Goal: Information Seeking & Learning: Learn about a topic

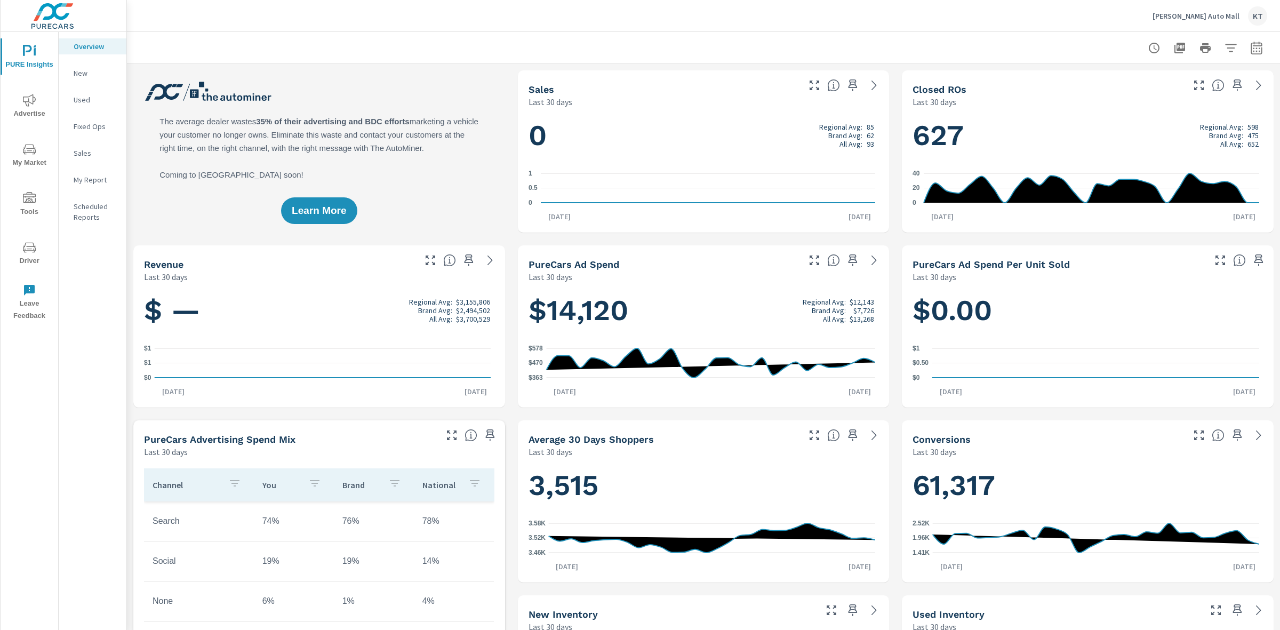
scroll to position [1, 0]
click at [19, 106] on span "Advertise" at bounding box center [29, 107] width 51 height 26
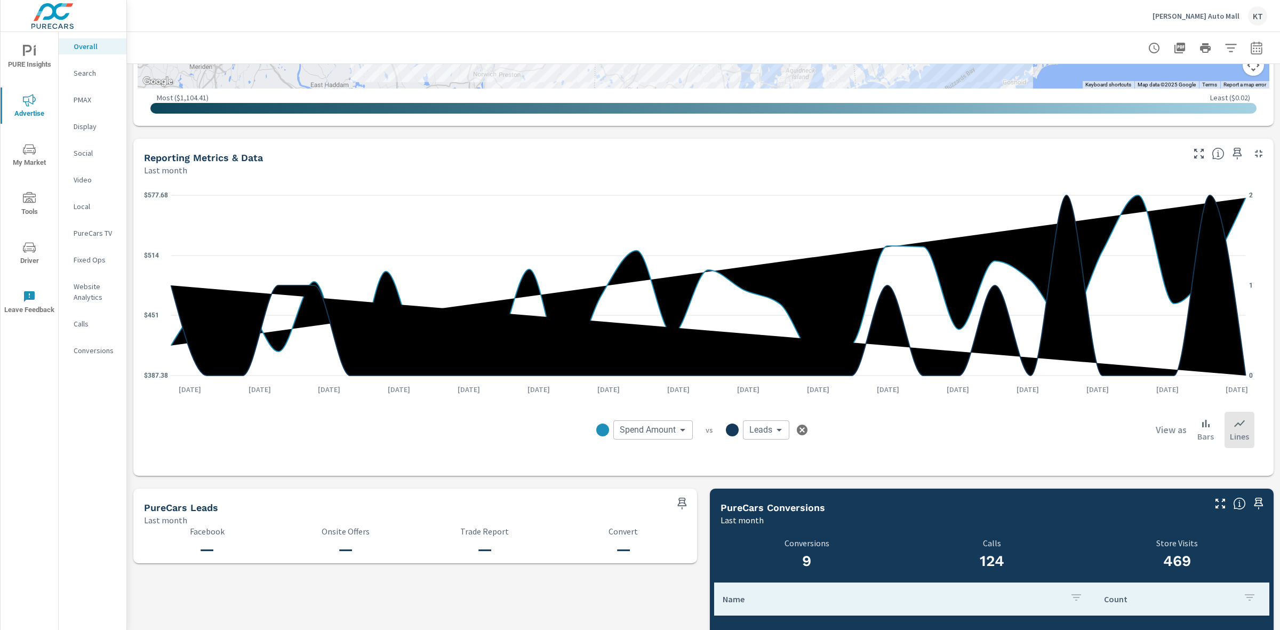
scroll to position [714, 0]
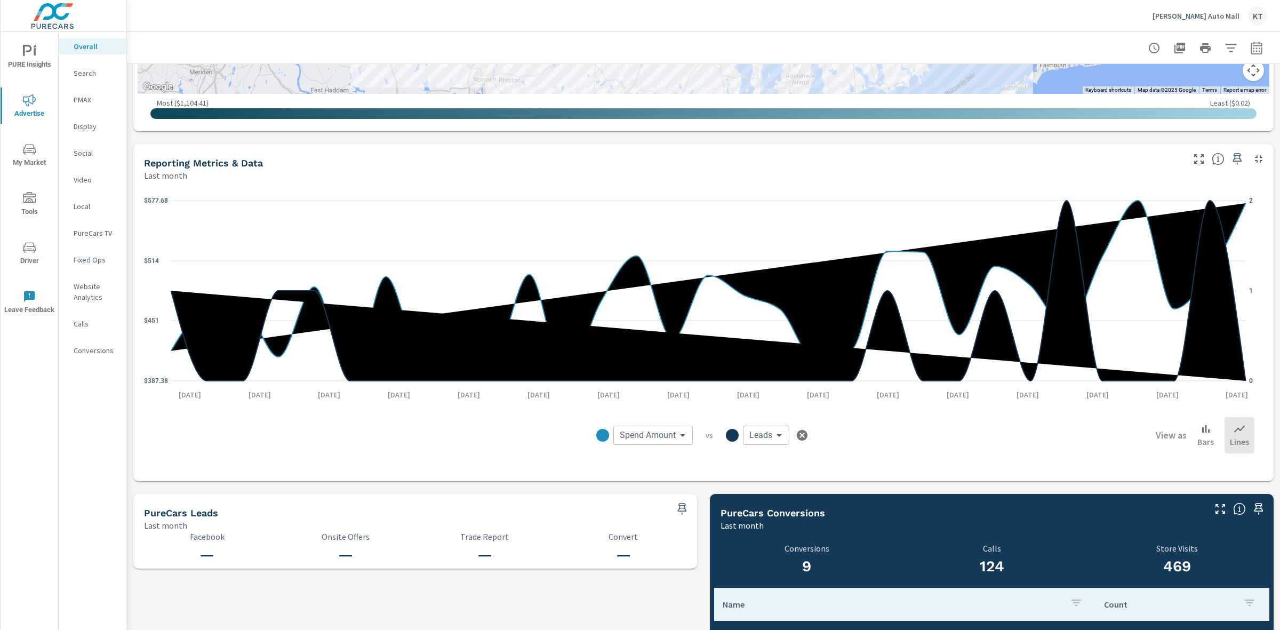
click at [1251, 45] on icon "button" at bounding box center [1256, 47] width 11 height 13
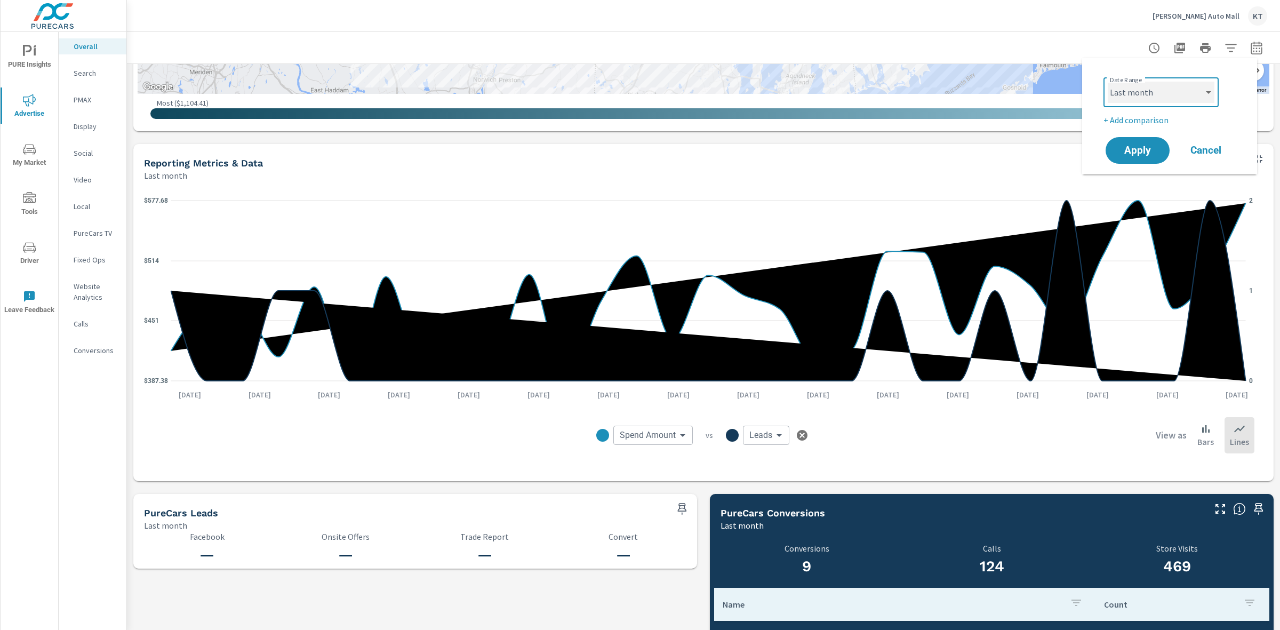
click at [1200, 92] on select "Custom [DATE] Last week Last 7 days Last 14 days Last 30 days Last 45 days Last…" at bounding box center [1161, 92] width 107 height 21
click at [1108, 82] on select "Custom [DATE] Last week Last 7 days Last 14 days Last 30 days Last 45 days Last…" at bounding box center [1161, 92] width 107 height 21
select select "custom"
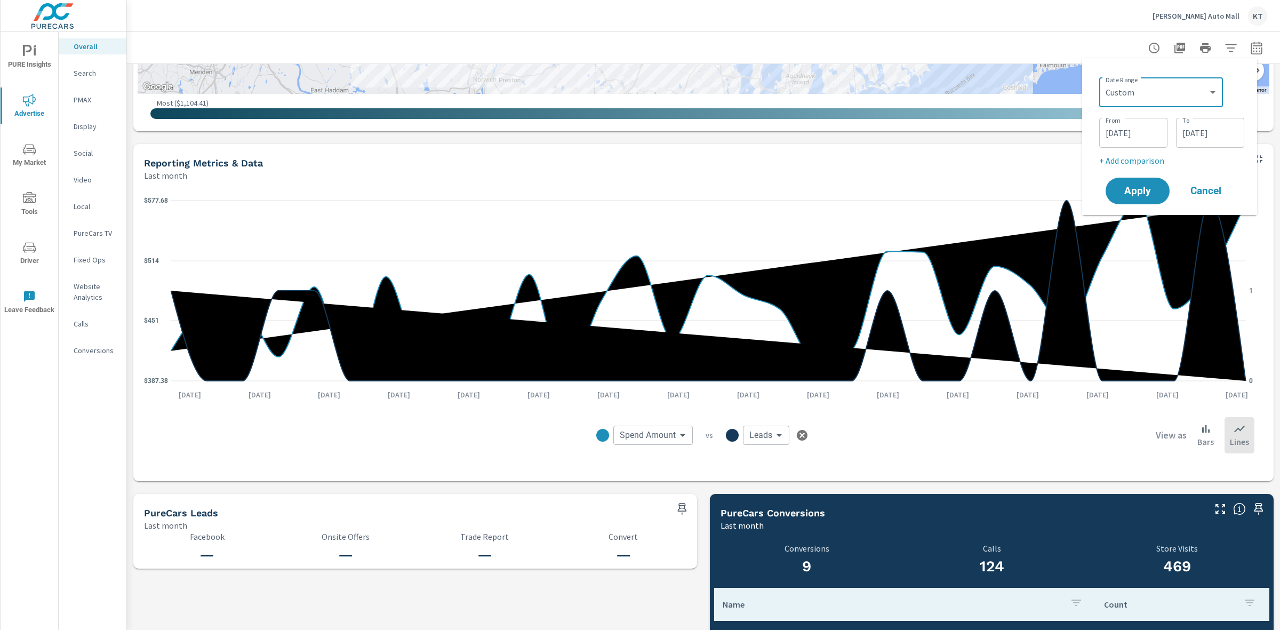
click at [1108, 134] on input "[DATE]" at bounding box center [1133, 132] width 60 height 21
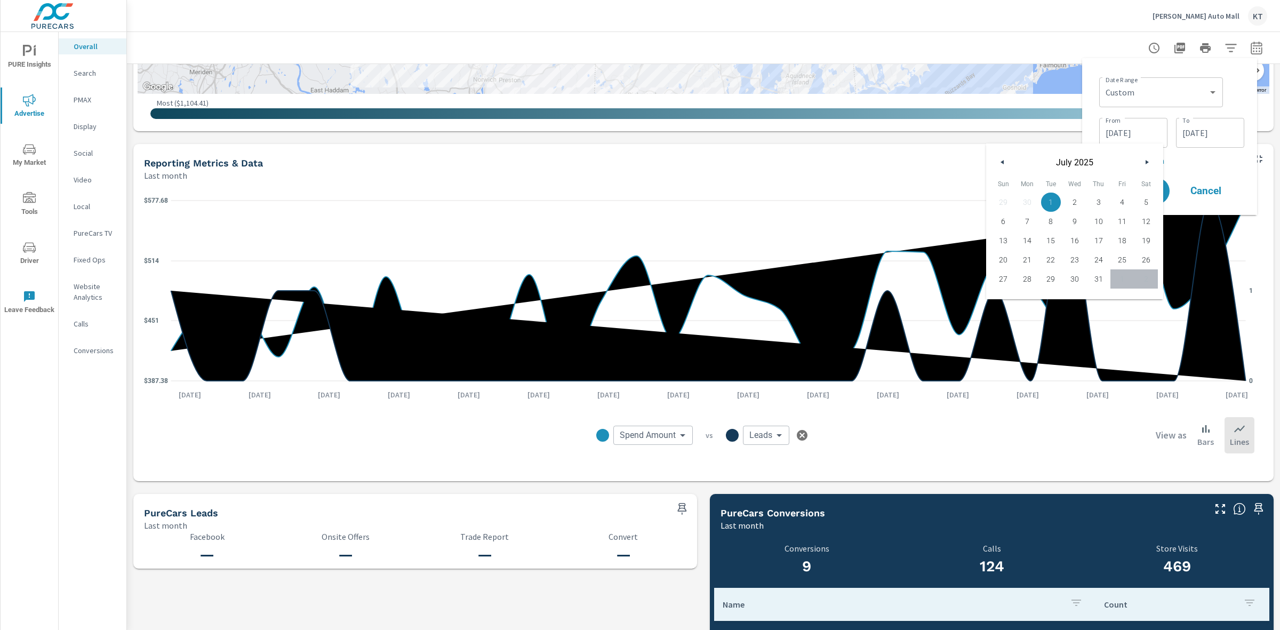
click at [1000, 162] on icon "button" at bounding box center [1000, 162] width 5 height 4
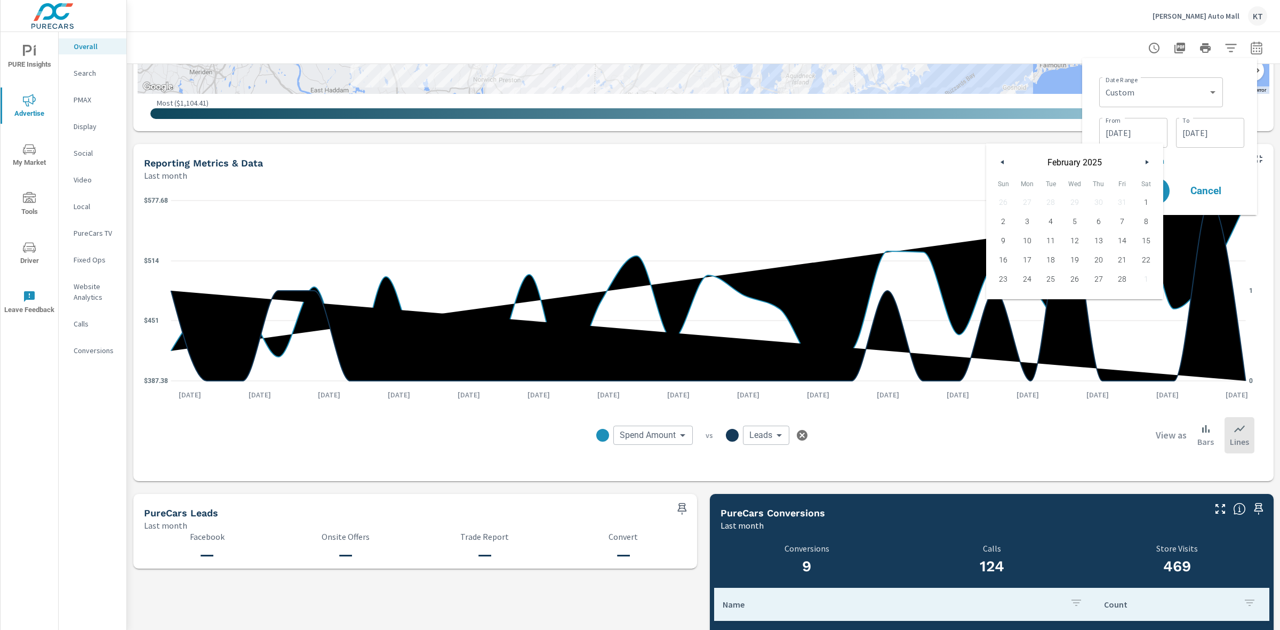
click at [1000, 162] on icon "button" at bounding box center [1000, 162] width 5 height 4
click at [1078, 198] on span "1" at bounding box center [1075, 202] width 24 height 14
type input "[DATE]"
click at [1220, 171] on div "Date Range Custom [DATE] Last week Last 7 days Last 14 days Last 30 days Last 4…" at bounding box center [1170, 137] width 158 height 140
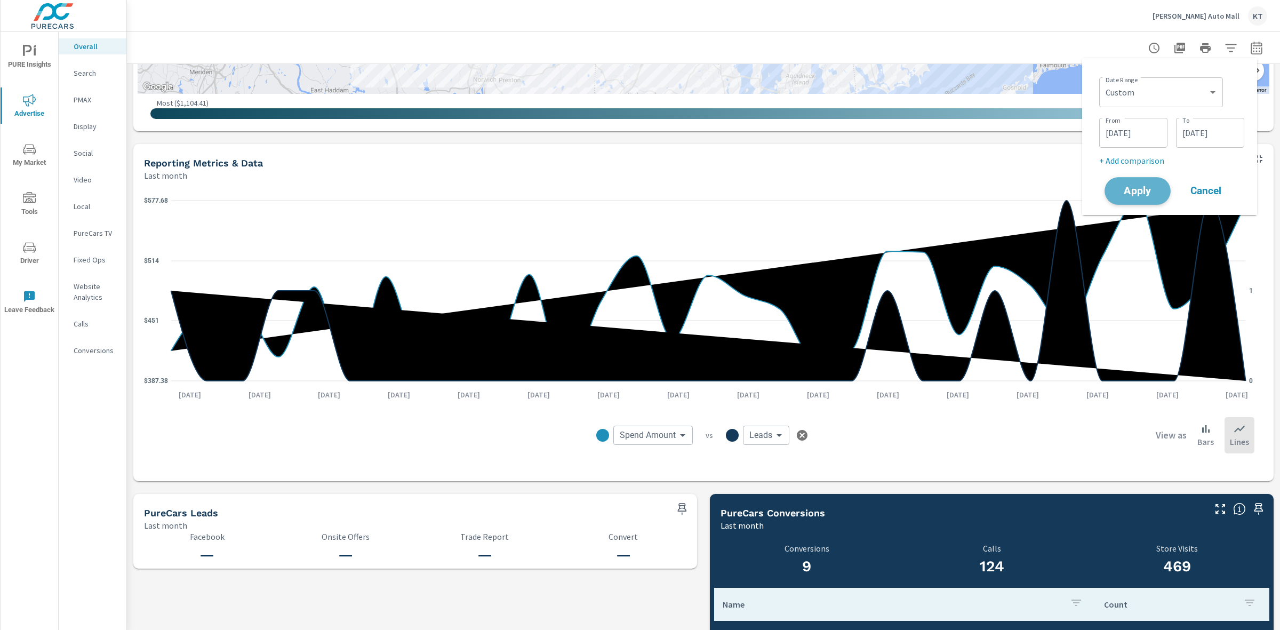
click at [1145, 191] on span "Apply" at bounding box center [1138, 191] width 44 height 10
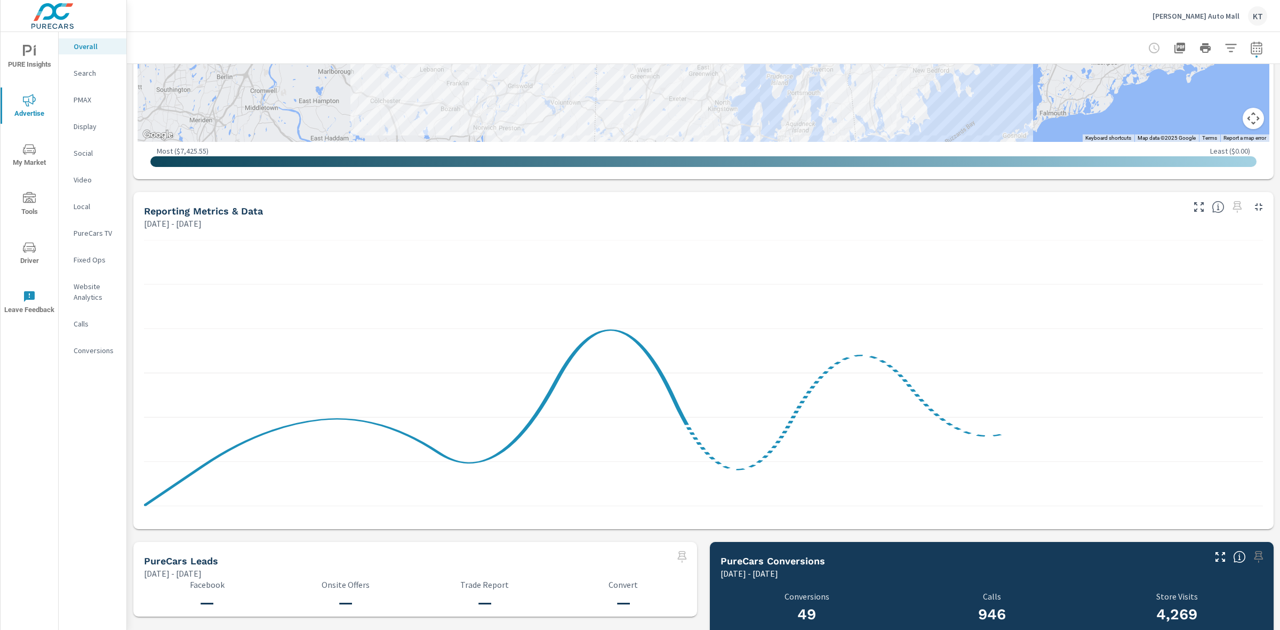
scroll to position [667, 0]
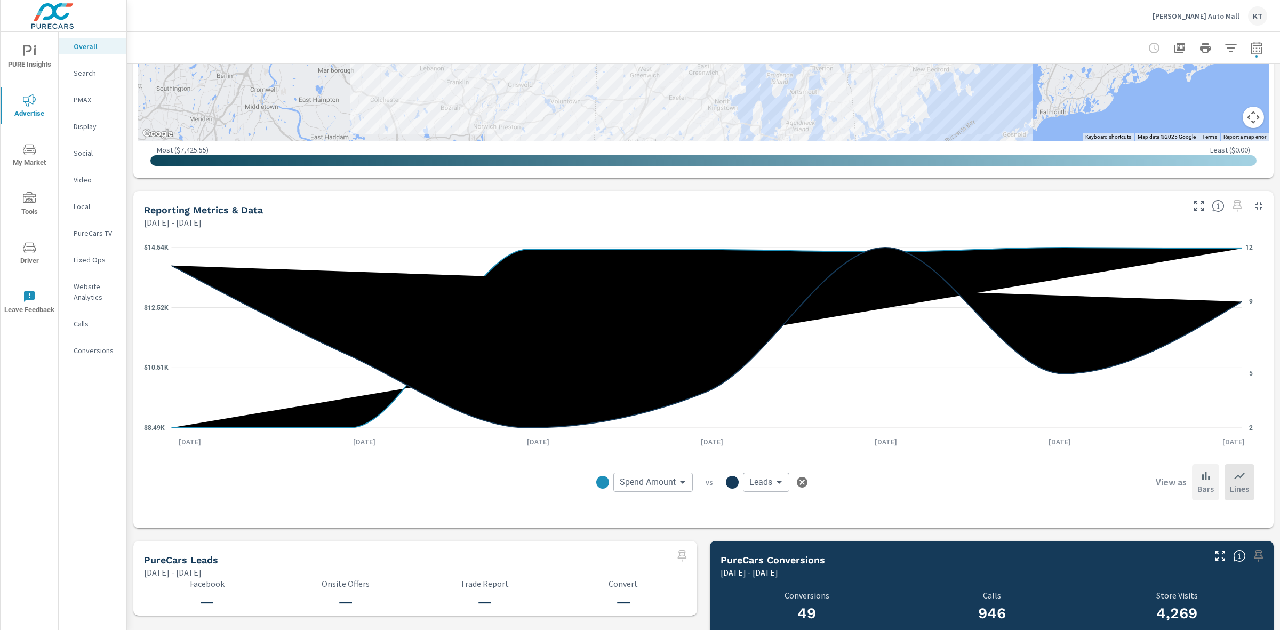
click at [1199, 480] on icon at bounding box center [1205, 475] width 13 height 13
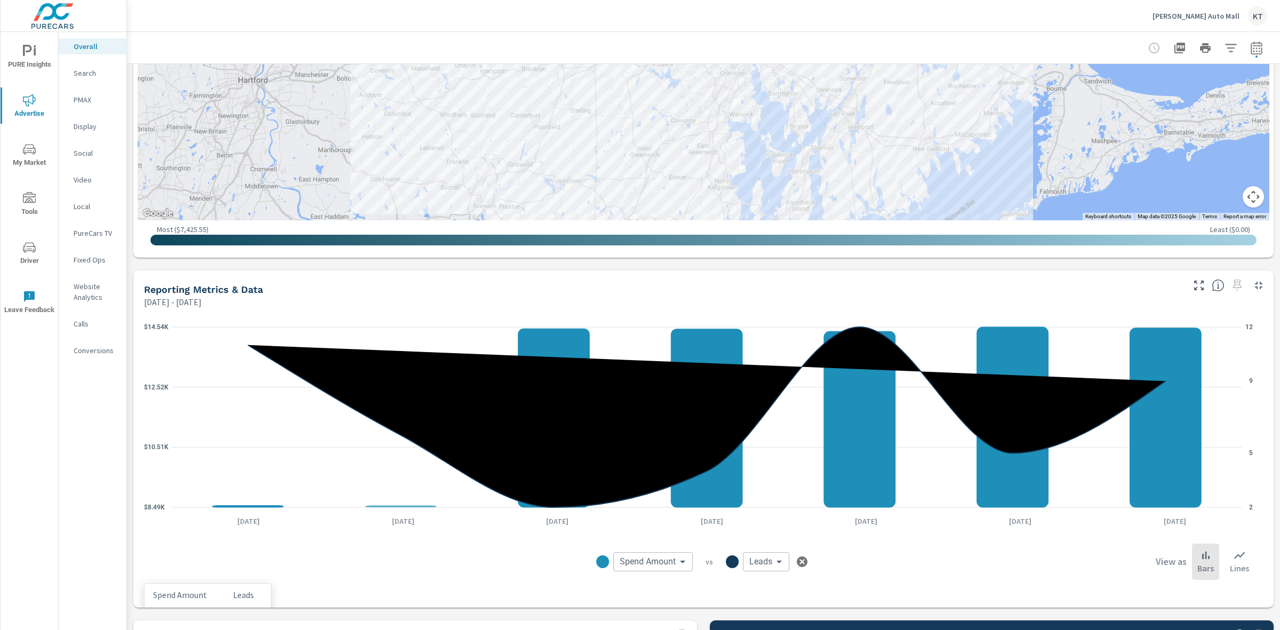
scroll to position [187, 0]
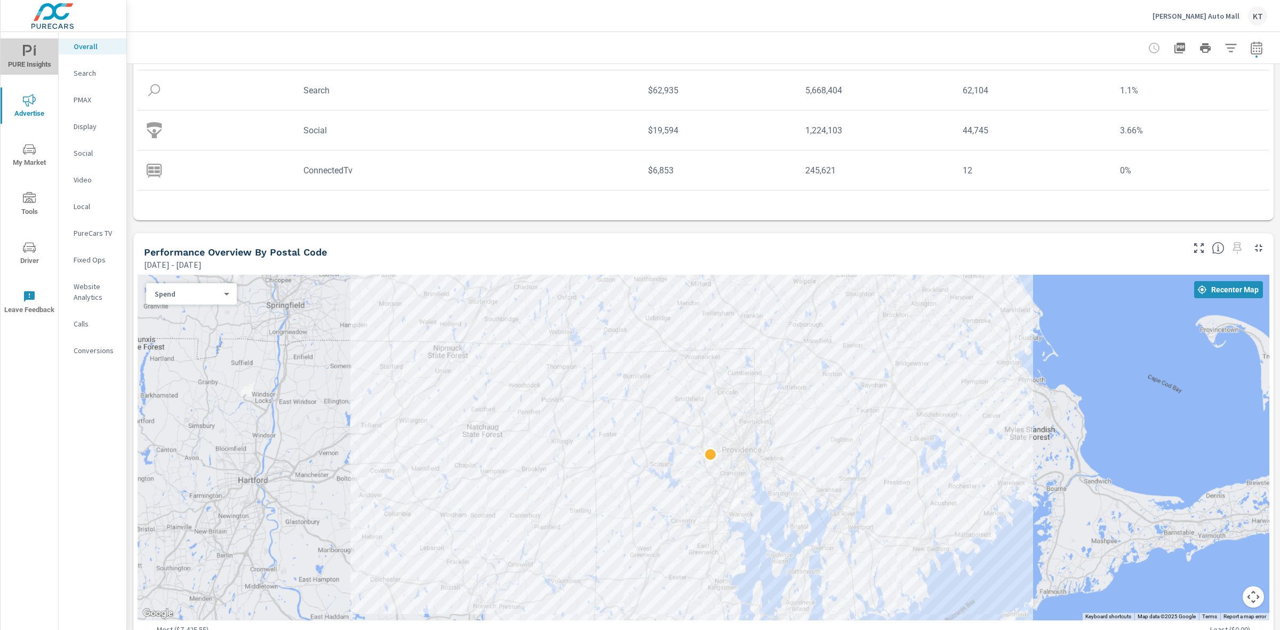
click at [24, 64] on span "PURE Insights" at bounding box center [29, 58] width 51 height 26
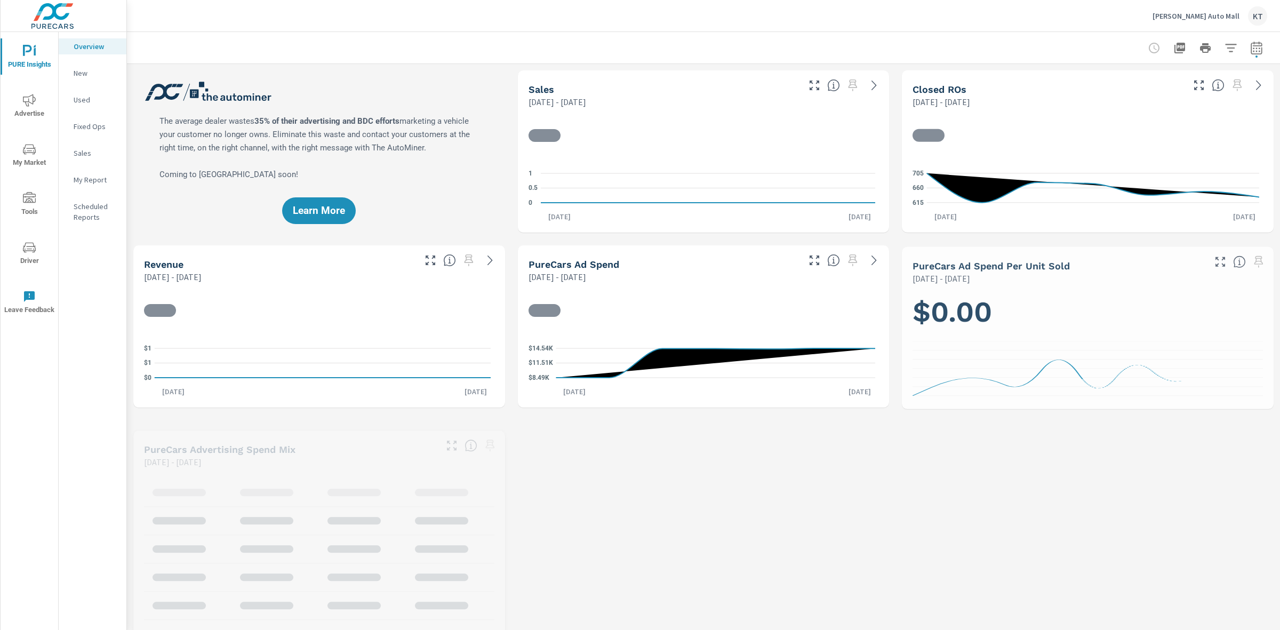
scroll to position [1, 0]
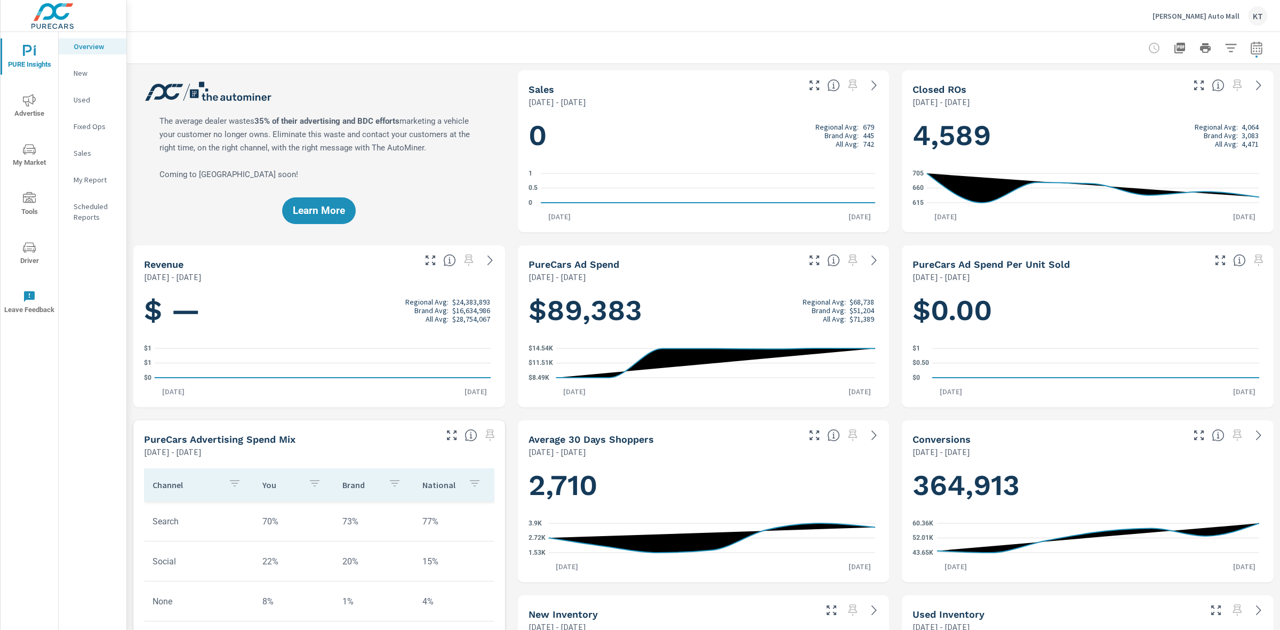
click at [1253, 51] on icon "button" at bounding box center [1256, 49] width 7 height 4
click at [1121, 94] on select "Custom [DATE] Last week Last 7 days Last 14 days Last 30 days Last 45 days Last…" at bounding box center [1160, 92] width 115 height 21
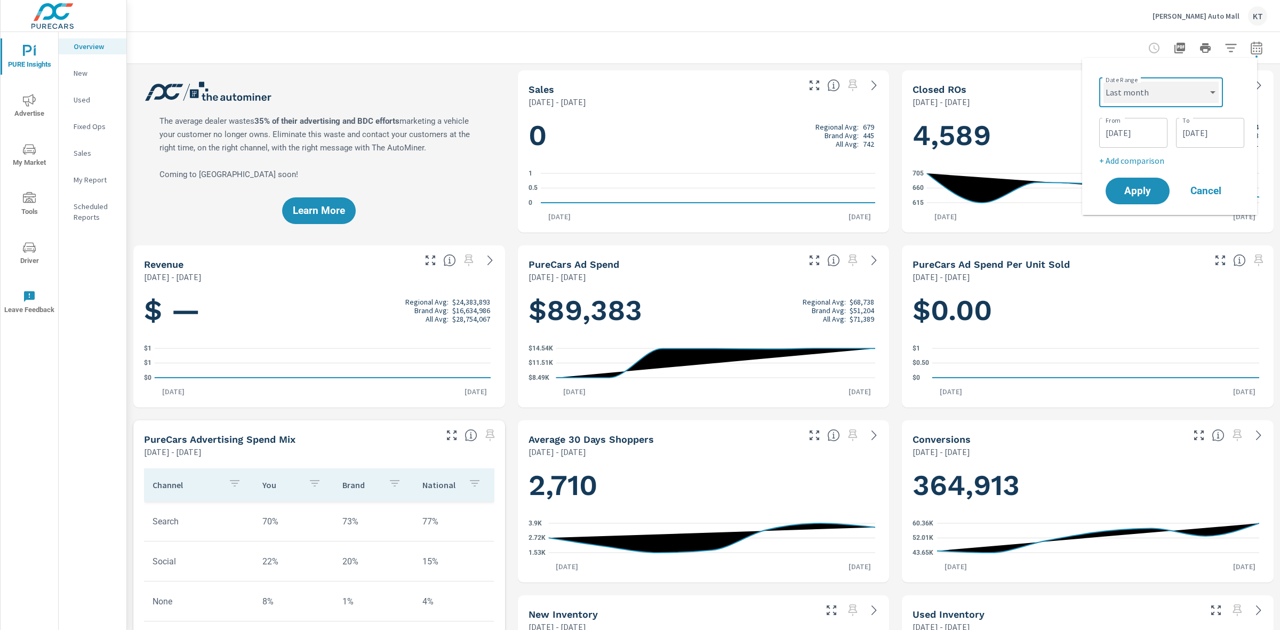
click at [1103, 82] on select "Custom [DATE] Last week Last 7 days Last 14 days Last 30 days Last 45 days Last…" at bounding box center [1160, 92] width 115 height 21
select select "Last month"
click at [1144, 150] on span "Apply" at bounding box center [1138, 151] width 44 height 10
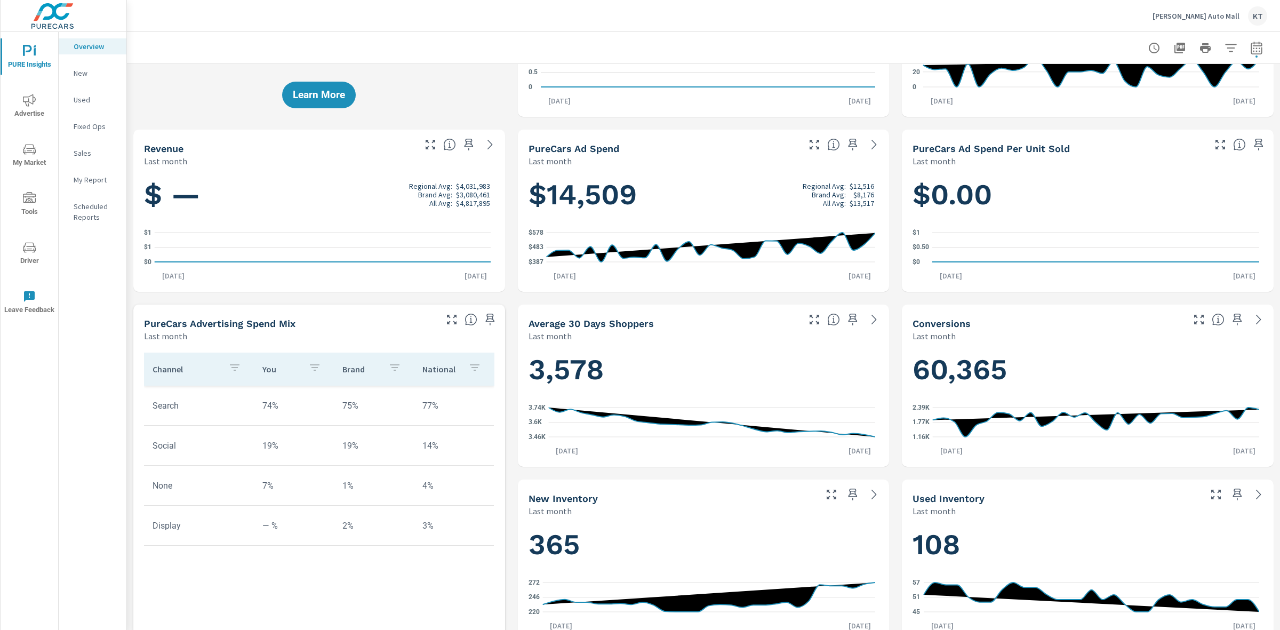
scroll to position [133, 0]
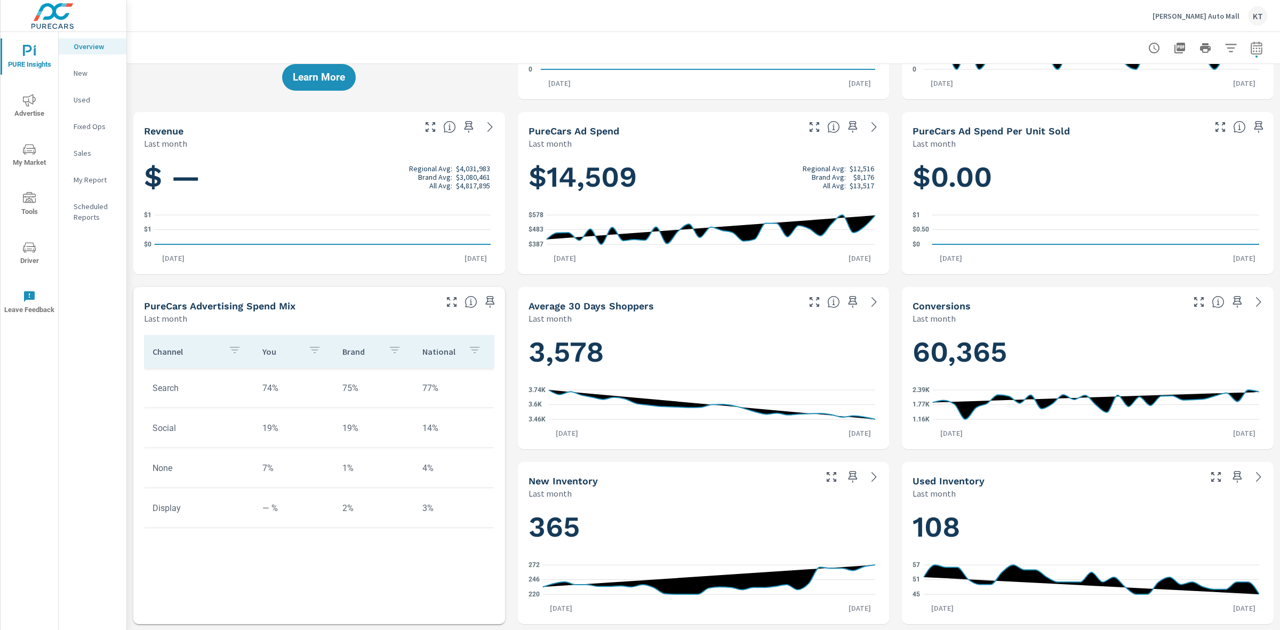
click at [25, 108] on span "Advertise" at bounding box center [29, 107] width 51 height 26
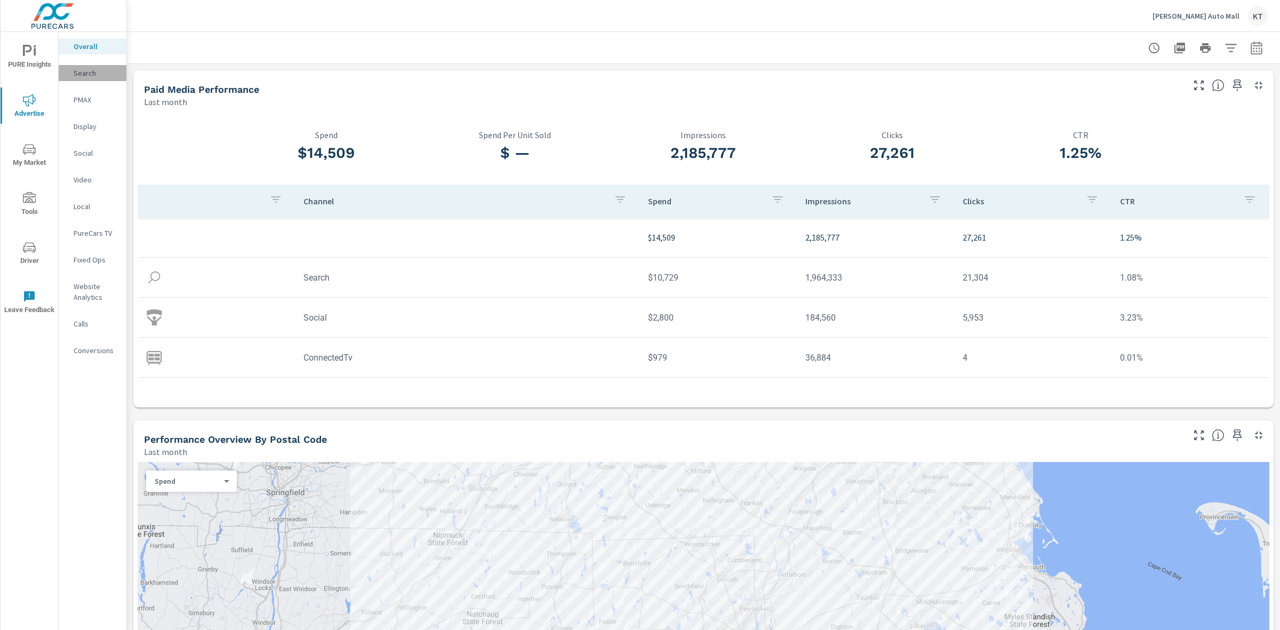
click at [87, 70] on p "Search" at bounding box center [96, 73] width 44 height 11
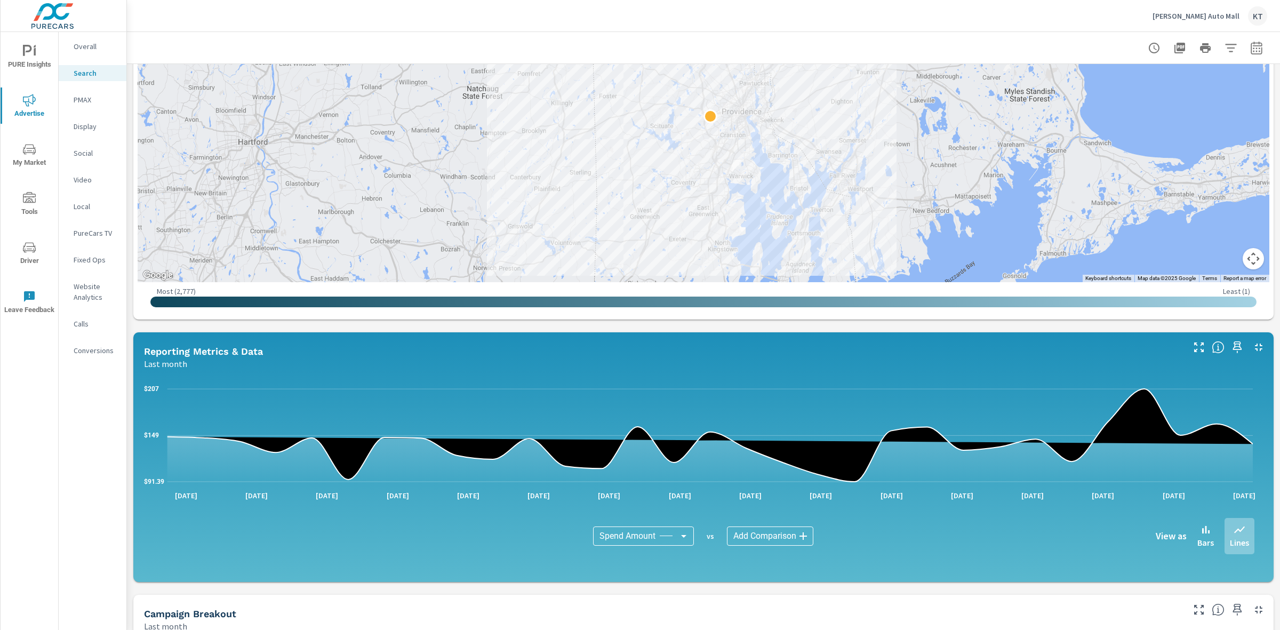
scroll to position [278, 0]
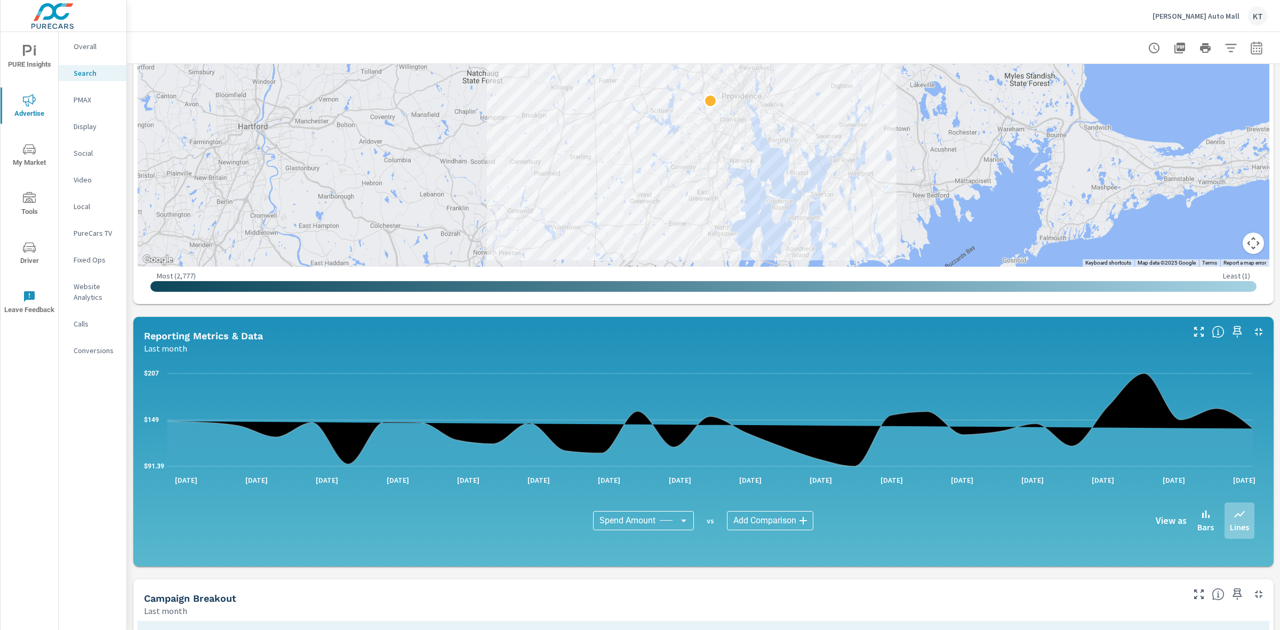
click at [750, 523] on body "PURE Insights Advertise My Market Tools Driver Leave Feedback Overall Search PM…" at bounding box center [640, 315] width 1280 height 630
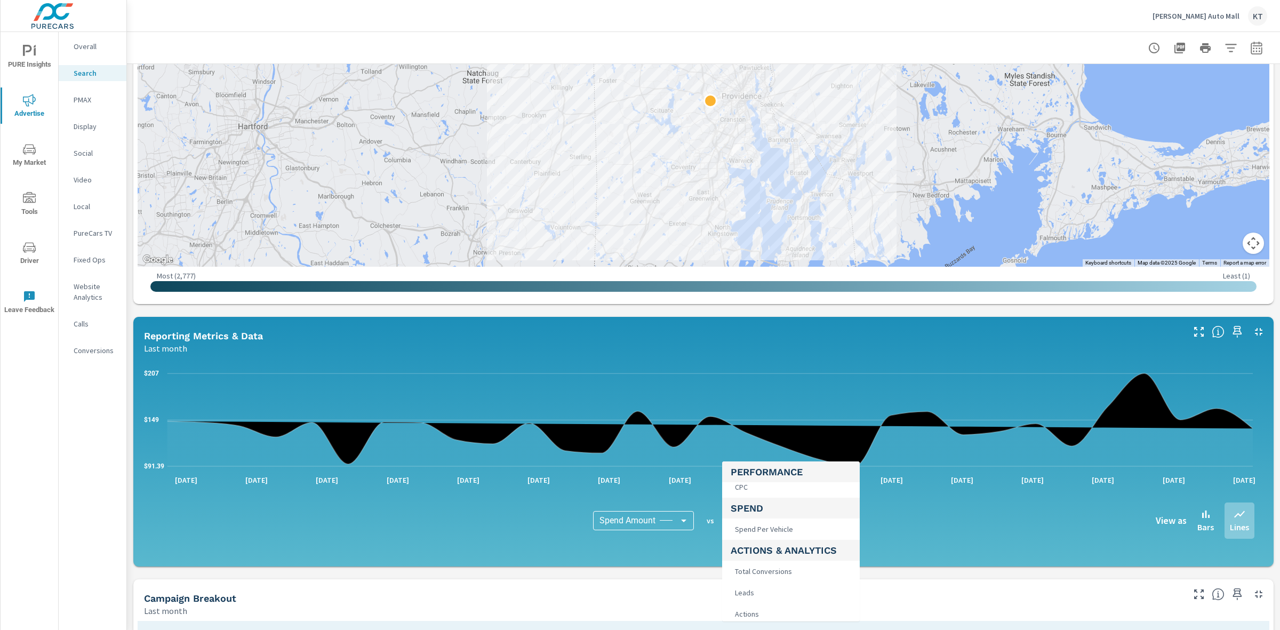
scroll to position [200, 0]
click at [752, 569] on span "Leads" at bounding box center [744, 569] width 26 height 15
type input "Leads"
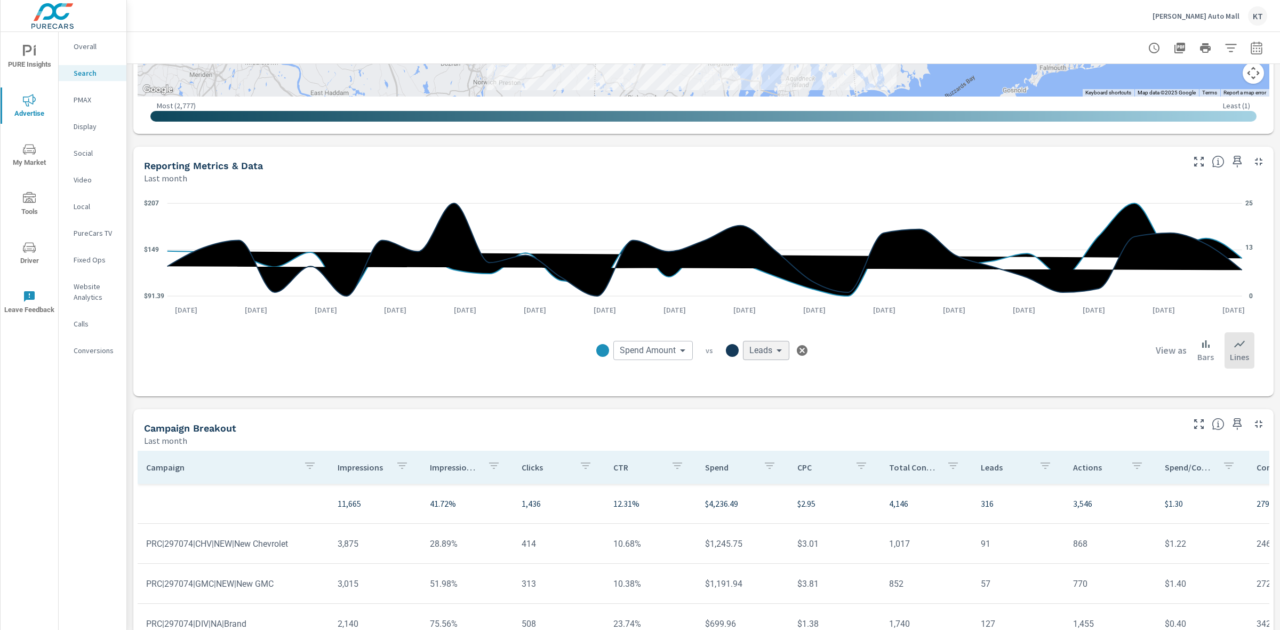
scroll to position [478, 0]
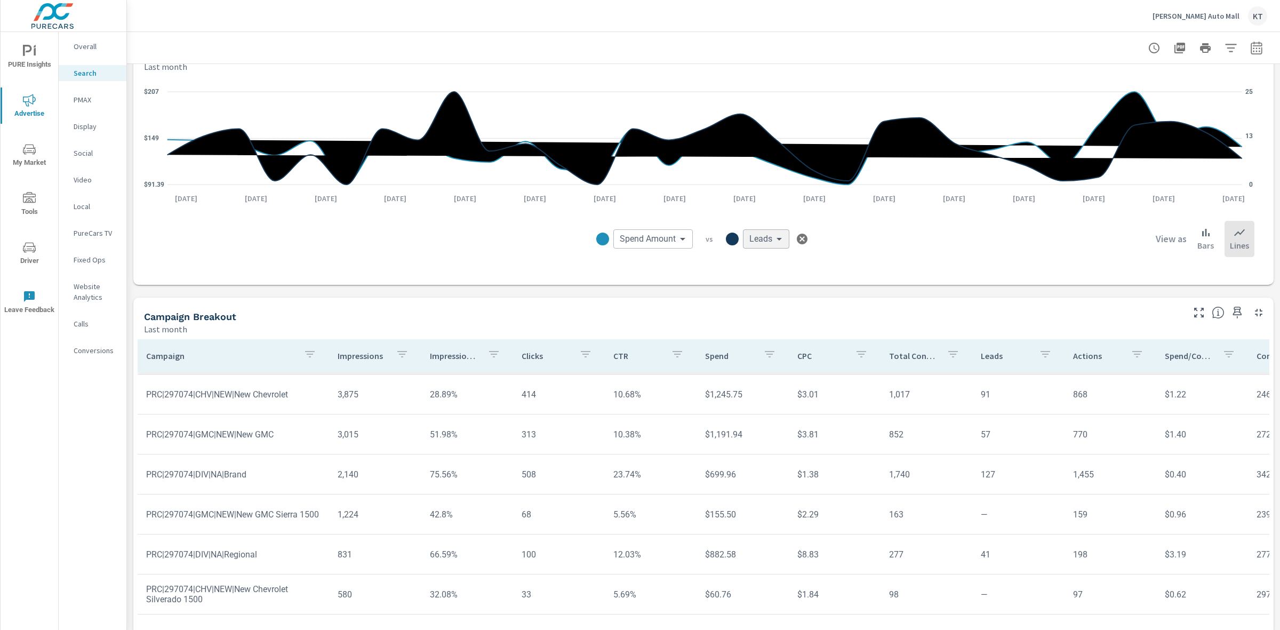
scroll to position [571, 0]
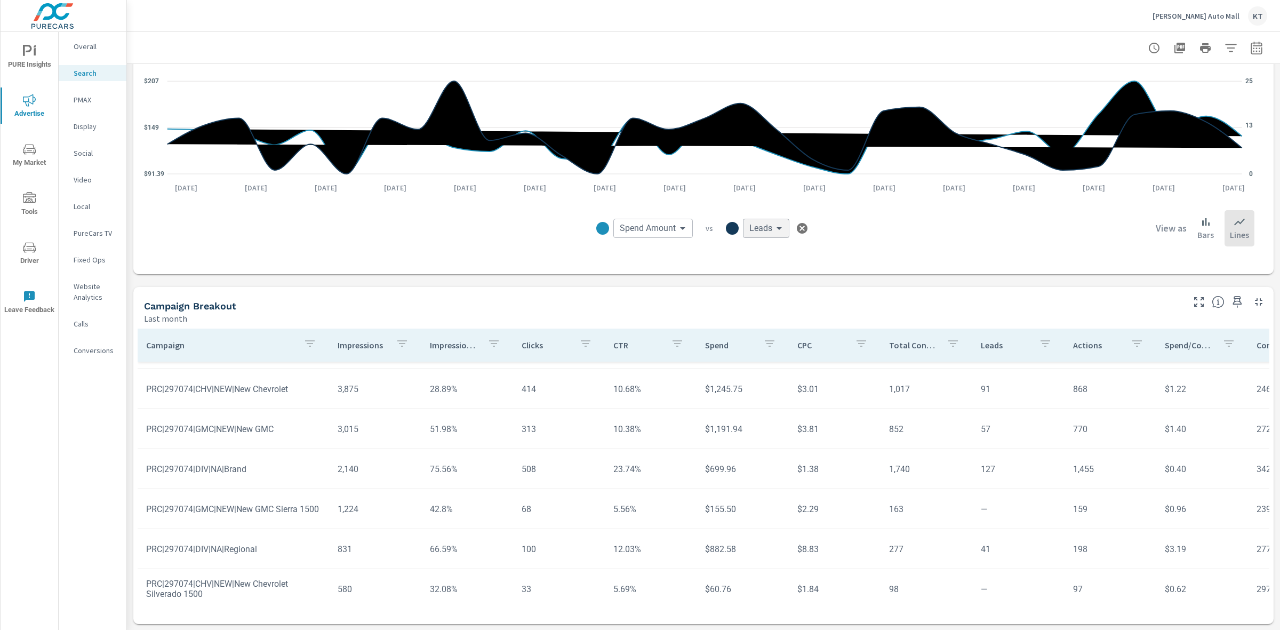
scroll to position [49, 0]
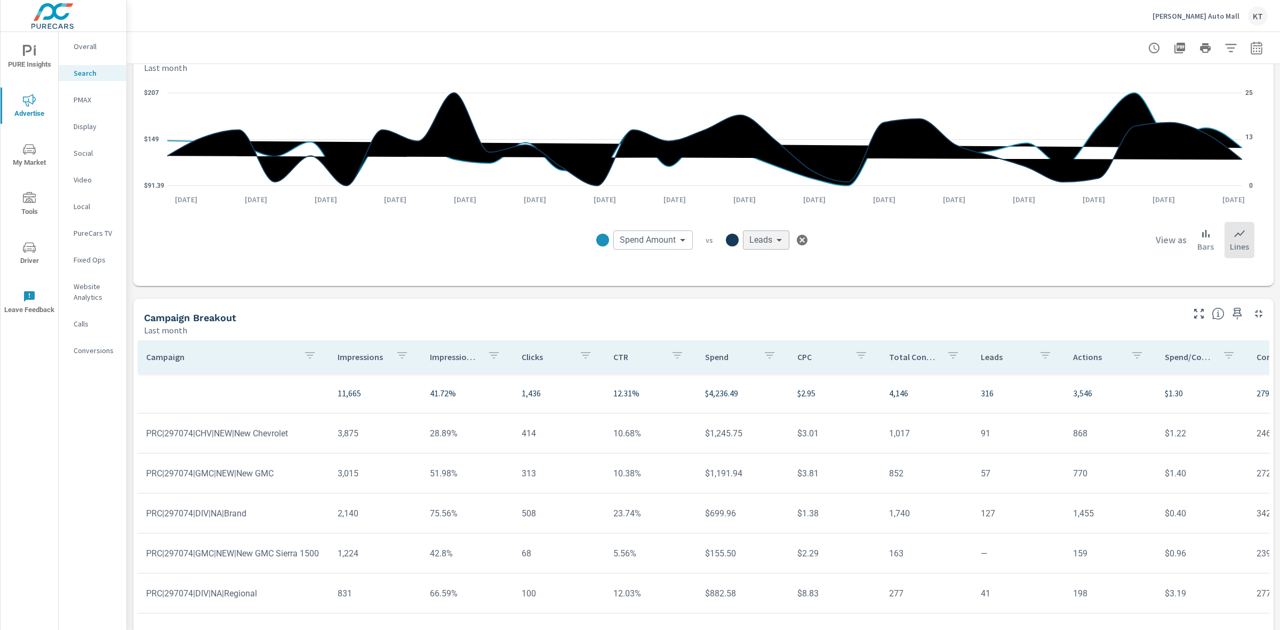
scroll to position [571, 0]
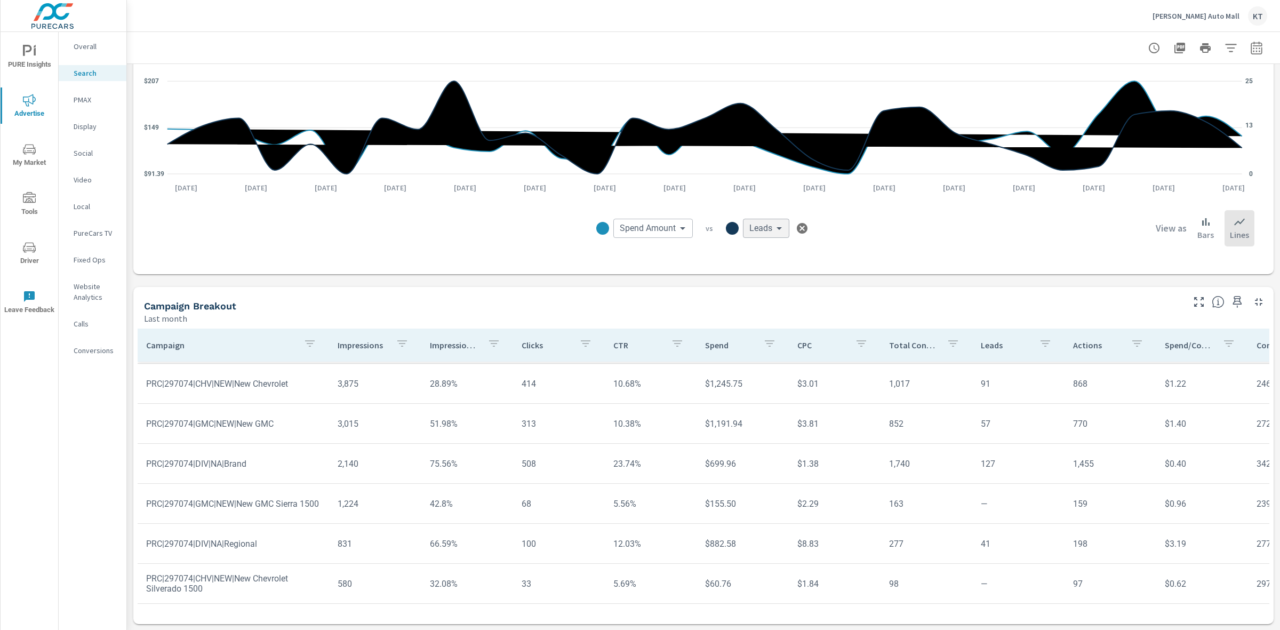
scroll to position [49, 0]
click at [1199, 218] on icon at bounding box center [1205, 221] width 13 height 13
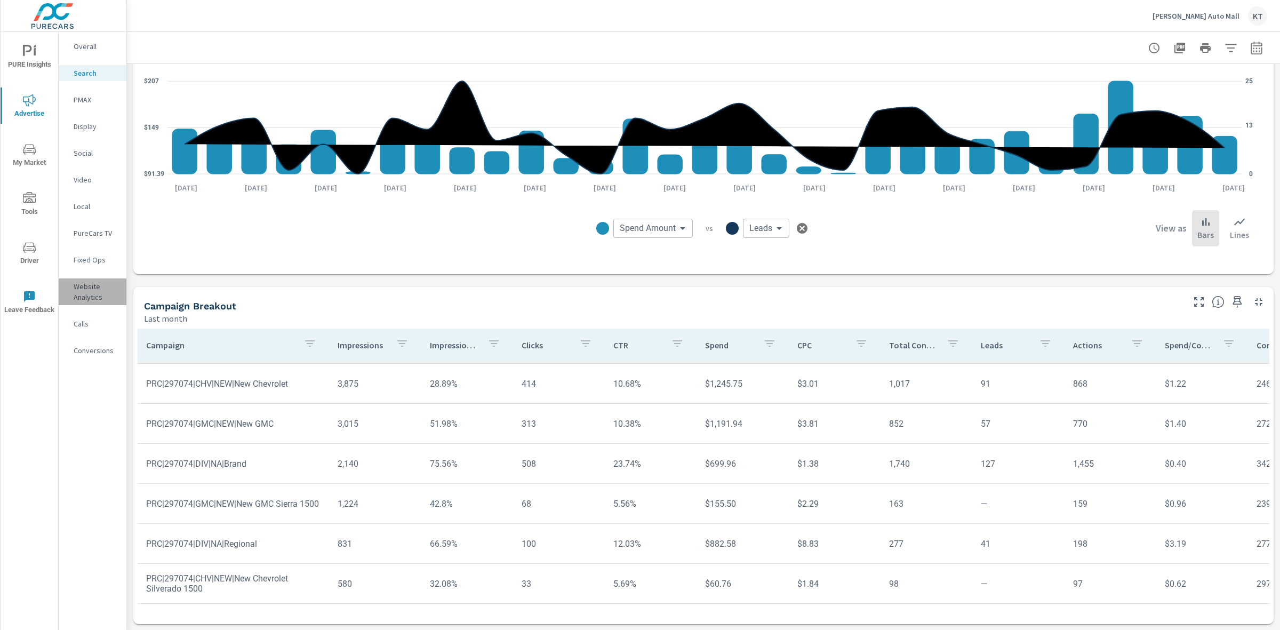
click at [85, 287] on p "Website Analytics" at bounding box center [96, 291] width 44 height 21
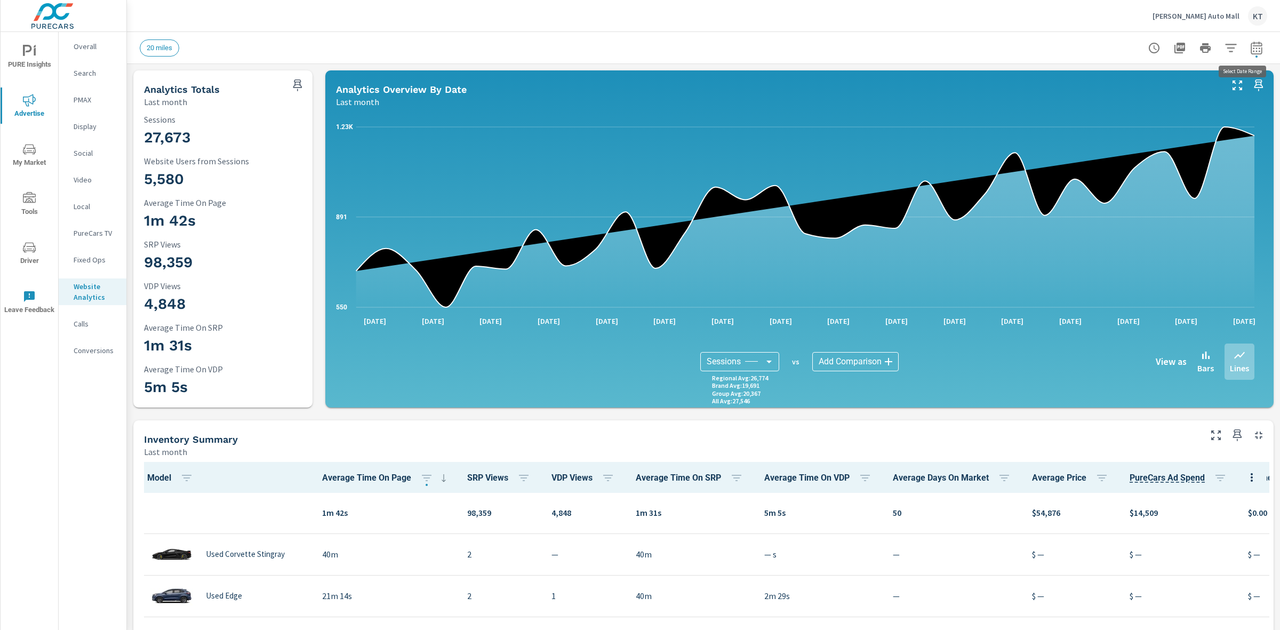
click at [1250, 49] on icon "button" at bounding box center [1256, 48] width 13 height 13
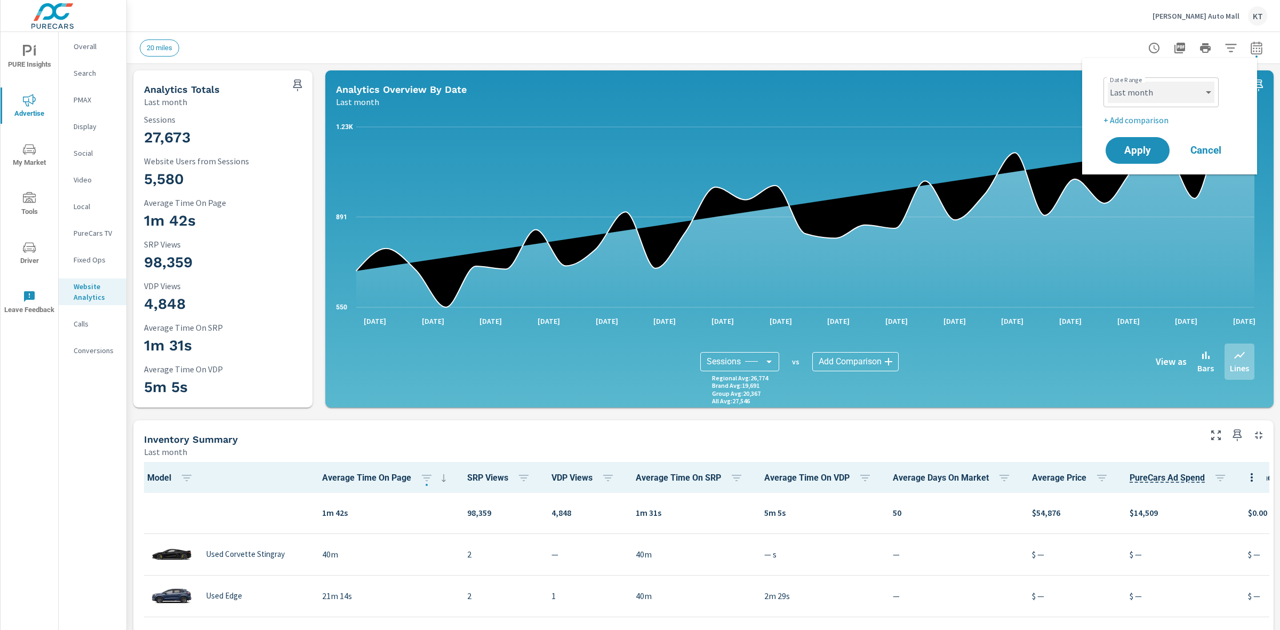
click at [1152, 85] on select "Custom [DATE] Last week Last 7 days Last 14 days Last 30 days Last 45 days Last…" at bounding box center [1161, 92] width 107 height 21
click at [1108, 82] on select "Custom [DATE] Last week Last 7 days Last 14 days Last 30 days Last 45 days Last…" at bounding box center [1161, 92] width 107 height 21
click at [1150, 92] on select "Custom [DATE] Last week Last 7 days Last 14 days Last 30 days Last 45 days Last…" at bounding box center [1161, 92] width 107 height 21
click at [1108, 82] on select "Custom [DATE] Last week Last 7 days Last 14 days Last 30 days Last 45 days Last…" at bounding box center [1161, 92] width 107 height 21
select select "custom"
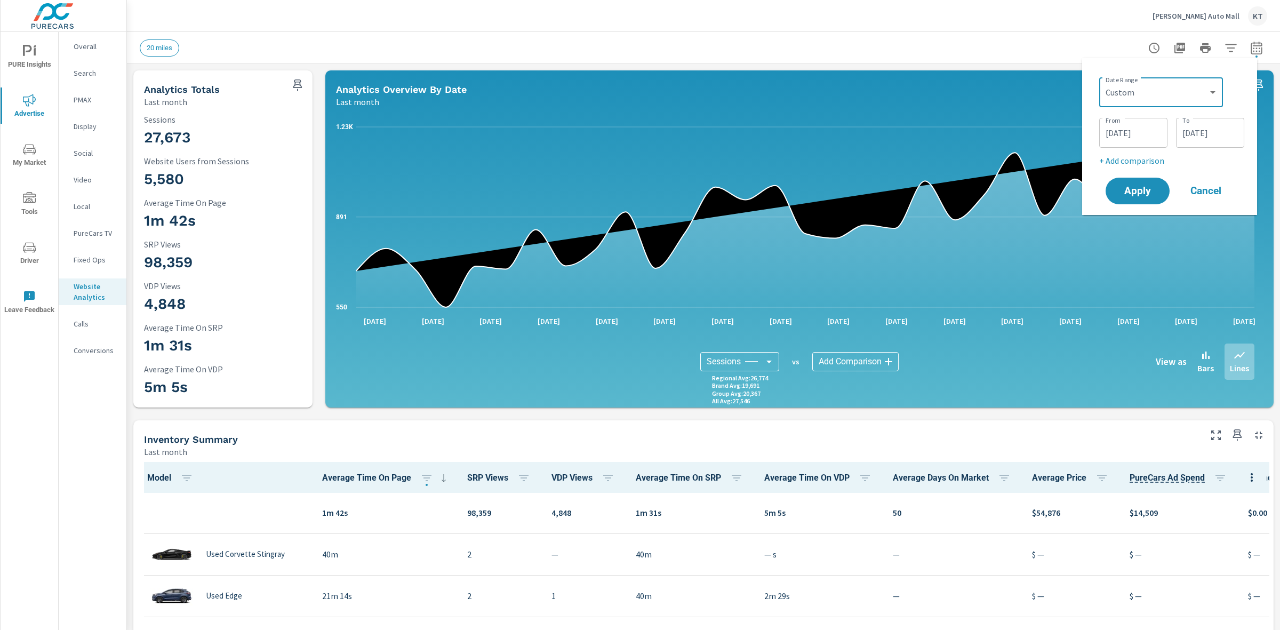
click at [1184, 131] on input "[DATE]" at bounding box center [1210, 132] width 60 height 21
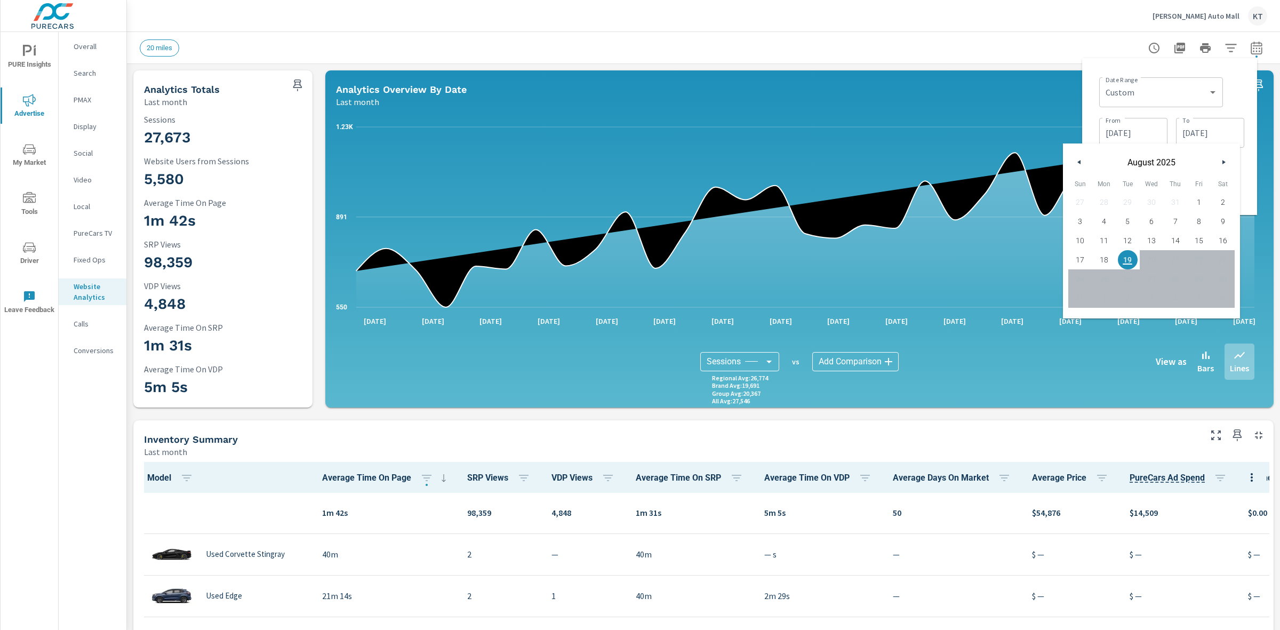
click at [1080, 161] on button "button" at bounding box center [1079, 162] width 13 height 13
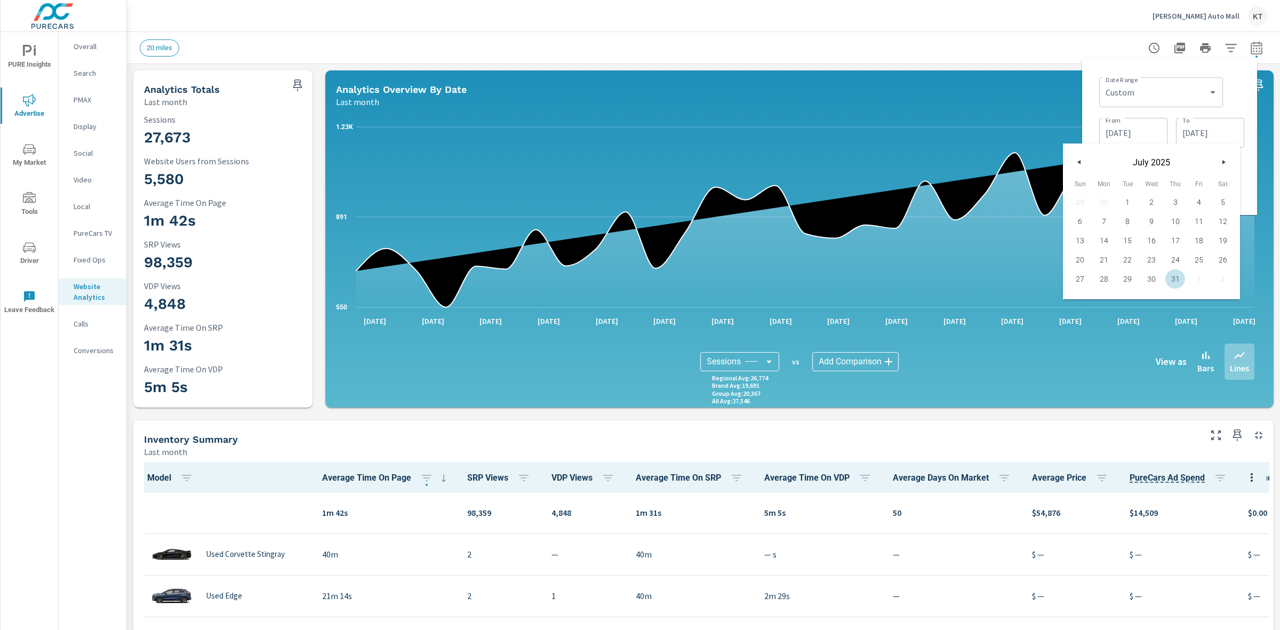
click at [1174, 272] on span "31" at bounding box center [1175, 279] width 24 height 14
type input "[DATE]"
click at [1027, 109] on div "550 891 1.23K [DATE] [DATE] [DATE] [DATE] [DATE] [DATE] [DATE] [DATE] [DATE] [D…" at bounding box center [799, 258] width 948 height 300
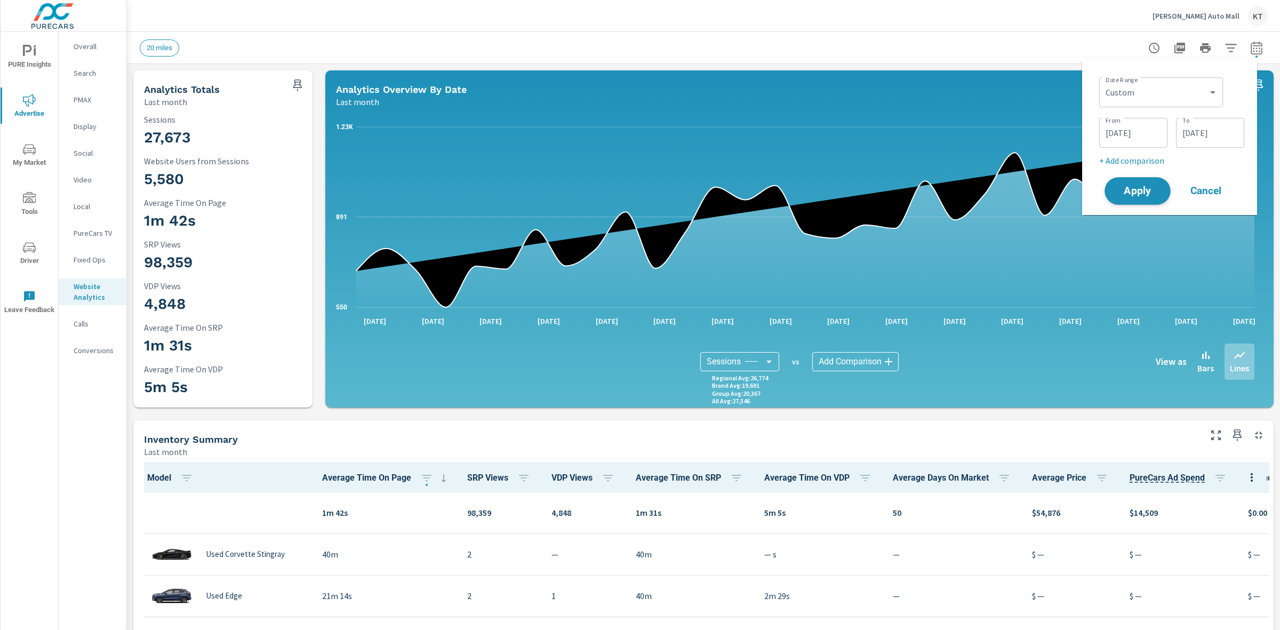
click at [1127, 188] on span "Apply" at bounding box center [1138, 191] width 44 height 10
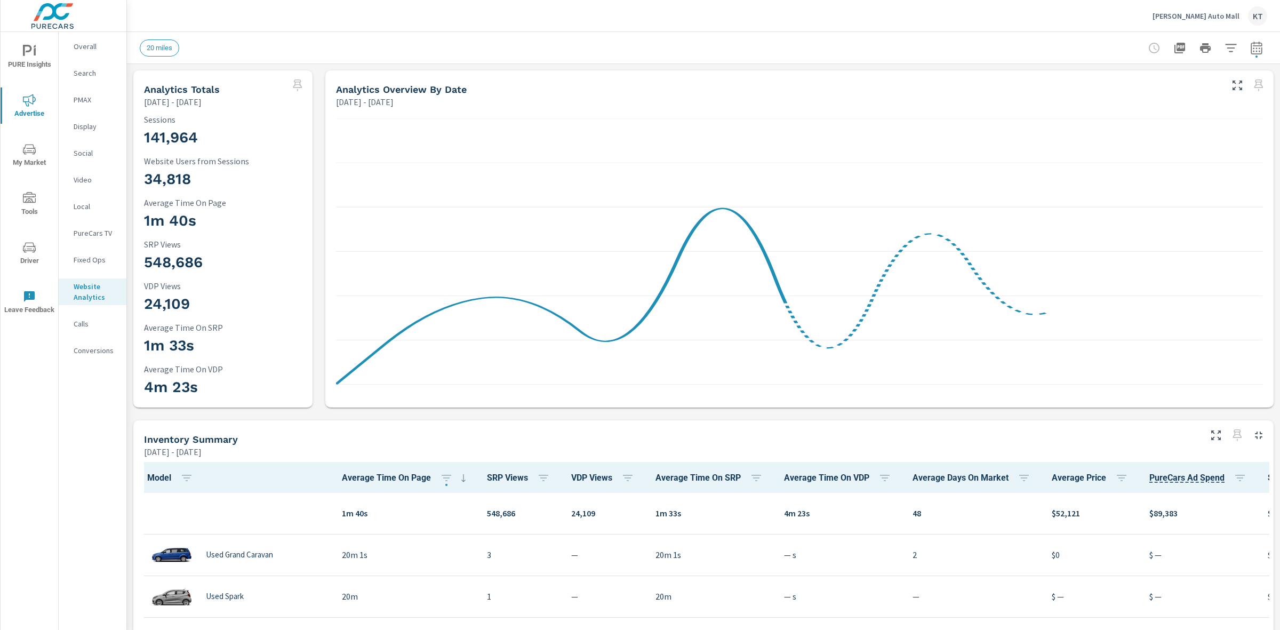
scroll to position [1, 0]
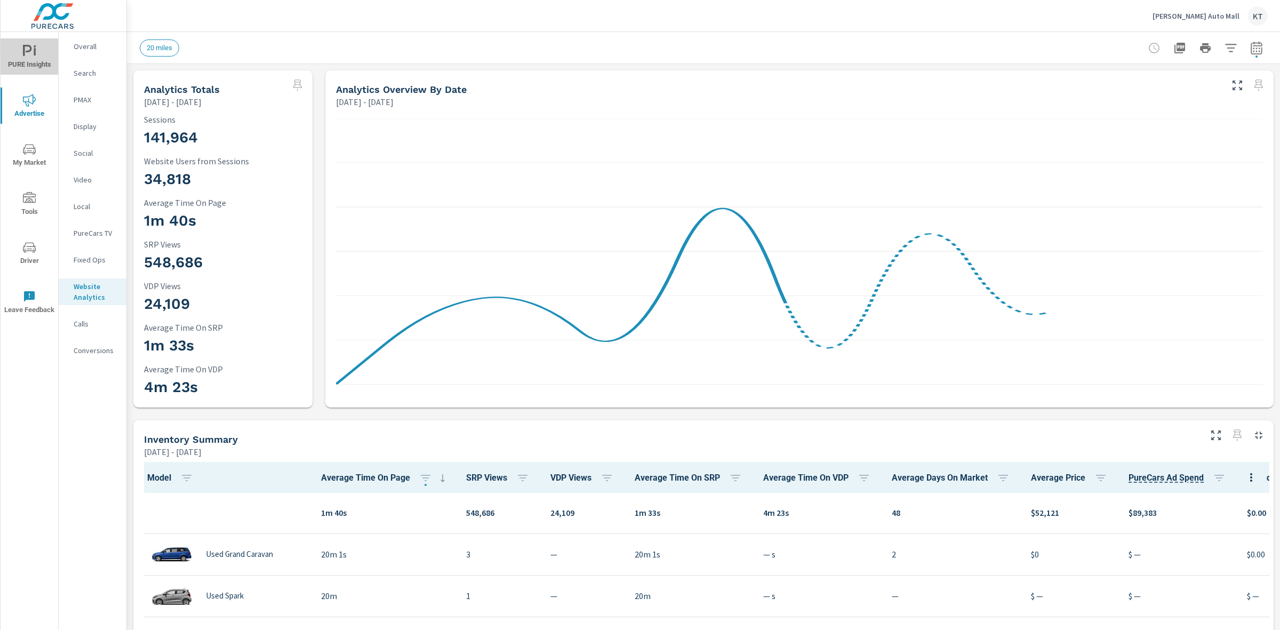
click at [28, 46] on icon "nav menu" at bounding box center [29, 51] width 13 height 13
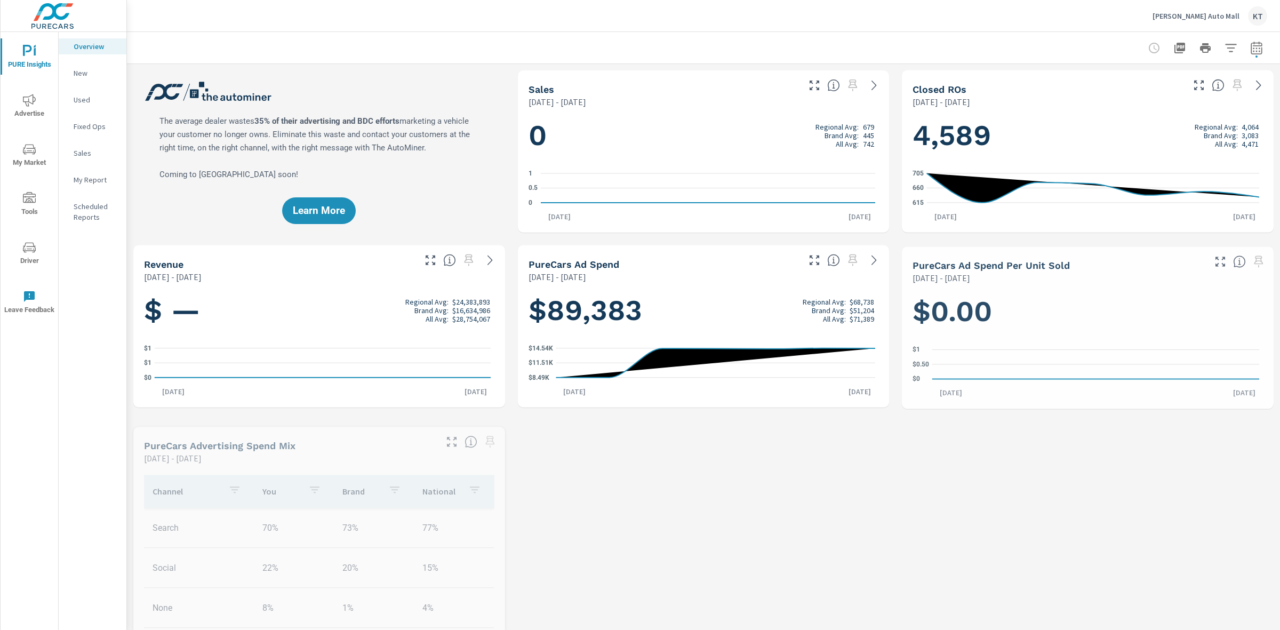
scroll to position [1, 0]
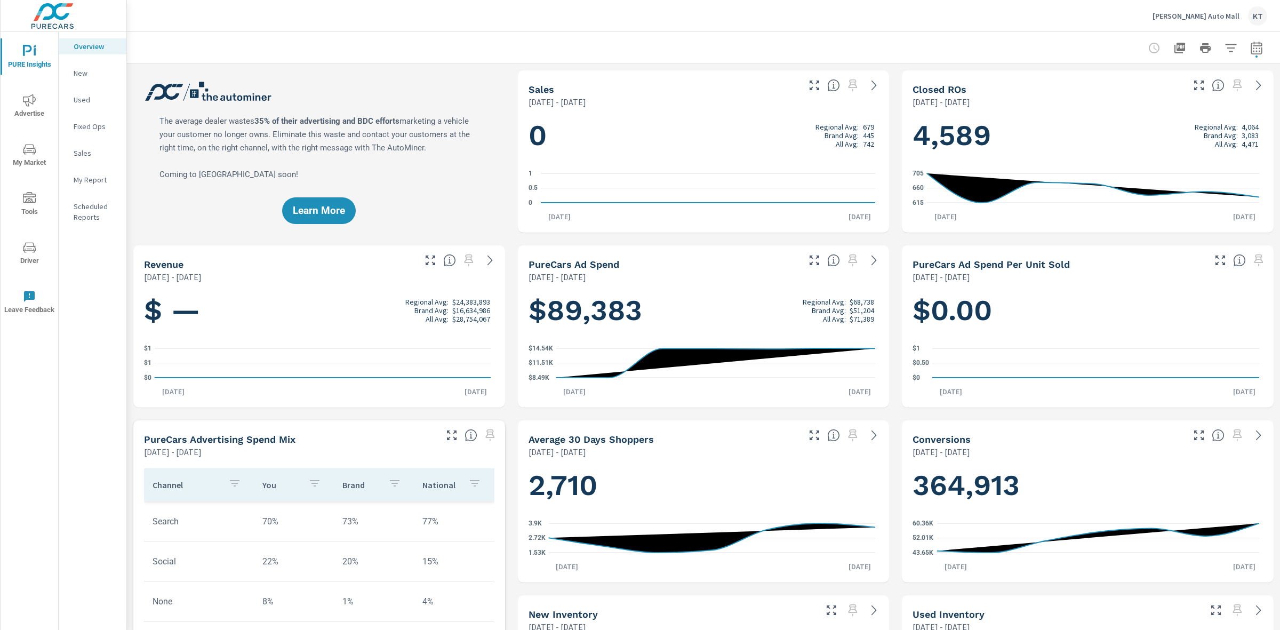
click at [33, 163] on span "My Market" at bounding box center [29, 156] width 51 height 26
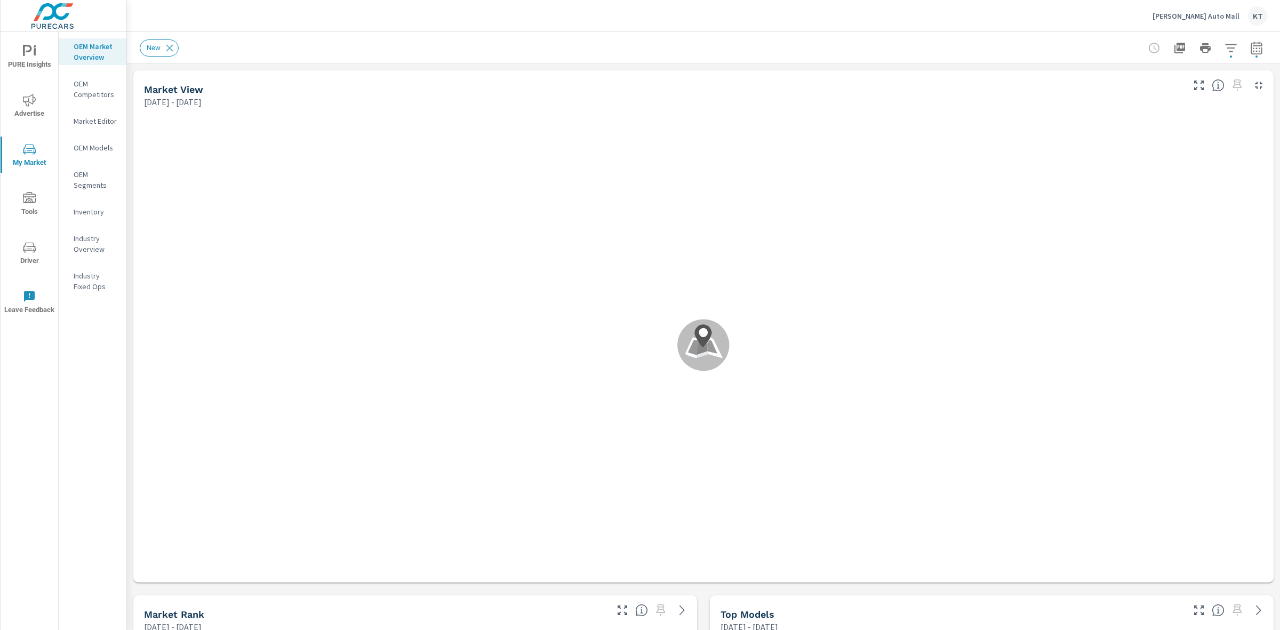
scroll to position [1, 0]
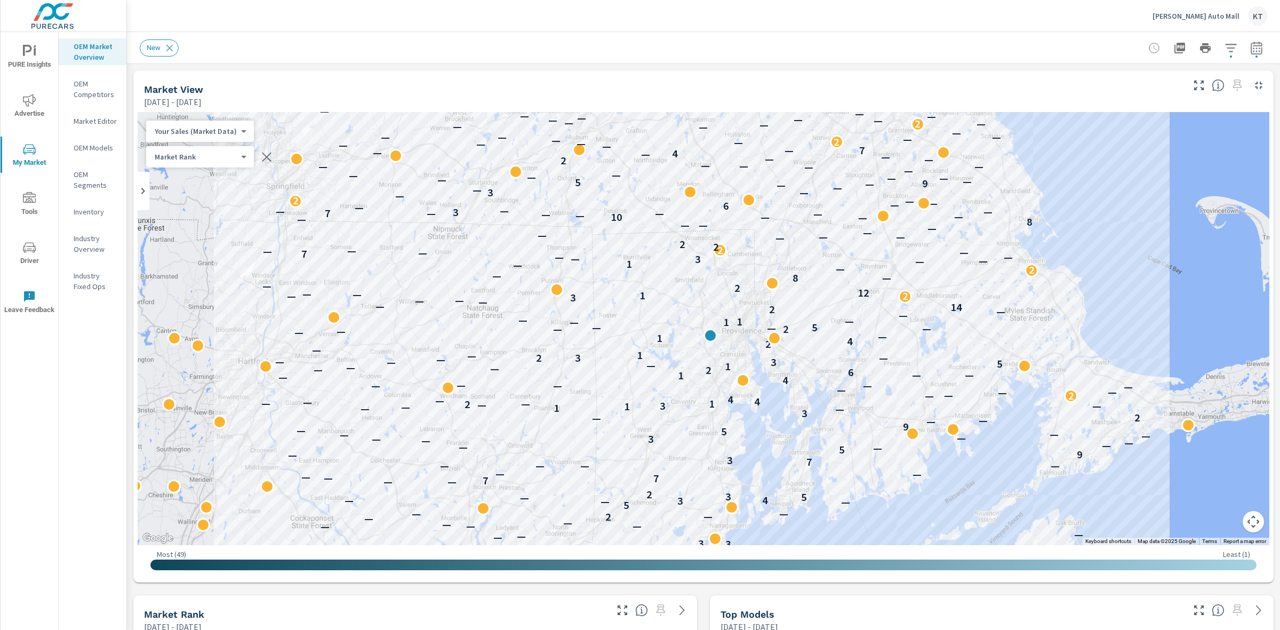
click at [30, 105] on icon "nav menu" at bounding box center [29, 100] width 13 height 13
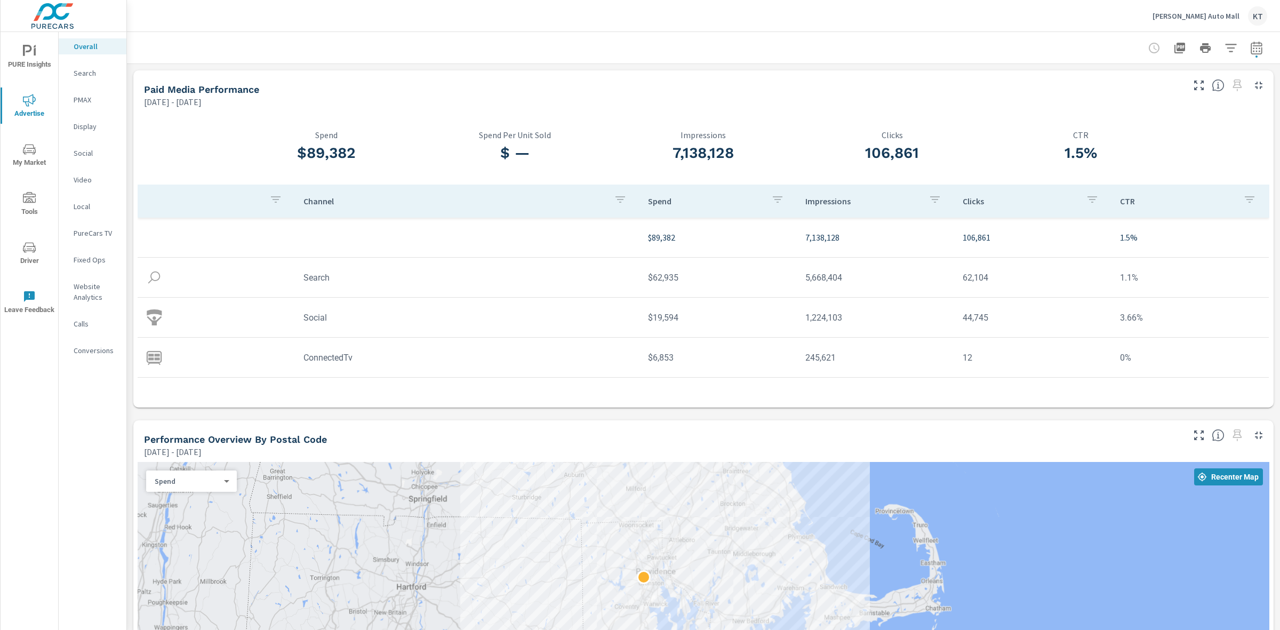
click at [23, 60] on span "PURE Insights" at bounding box center [29, 58] width 51 height 26
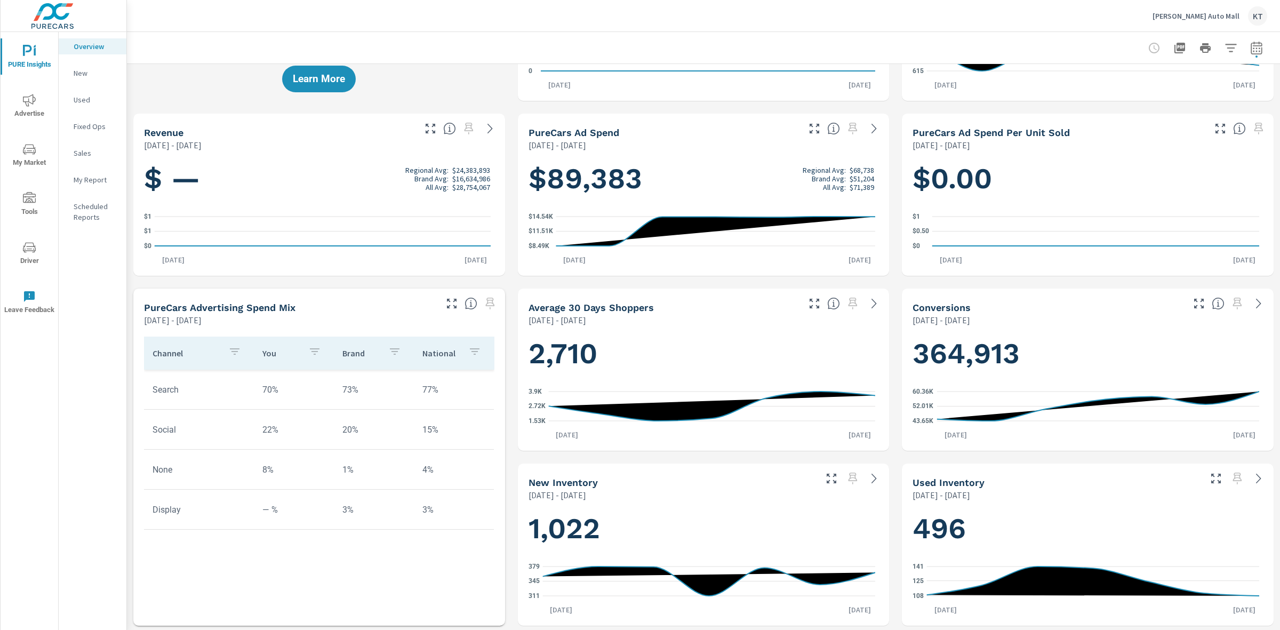
scroll to position [133, 0]
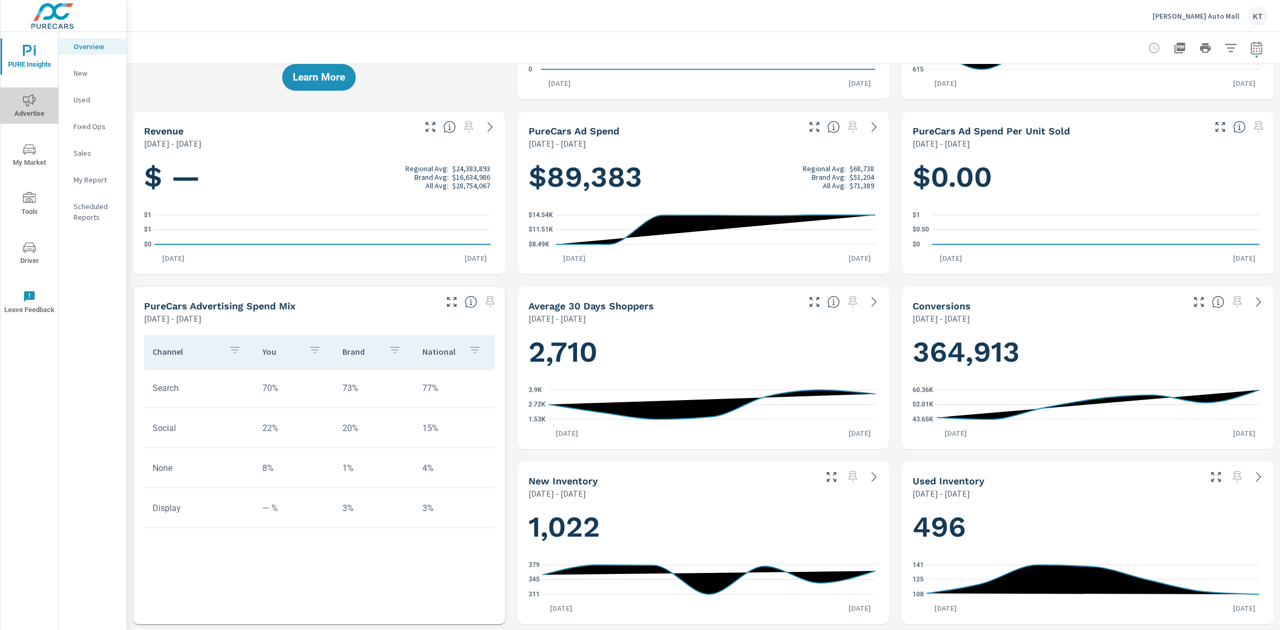
click at [28, 108] on span "Advertise" at bounding box center [29, 107] width 51 height 26
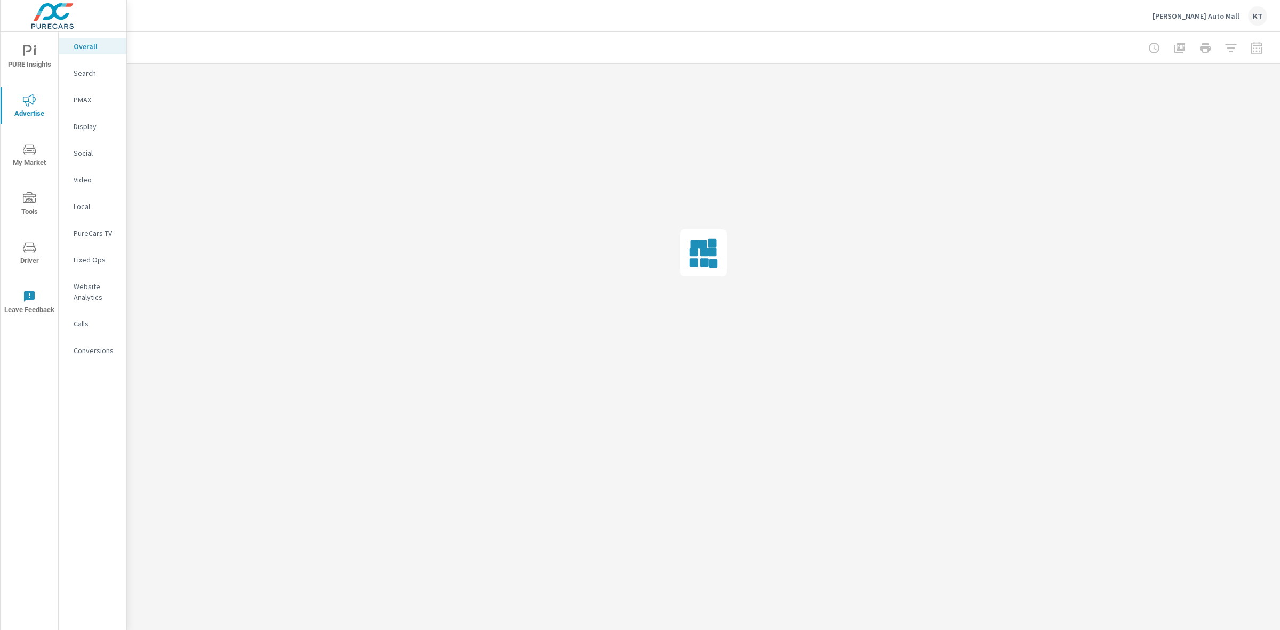
click at [27, 156] on span "My Market" at bounding box center [29, 156] width 51 height 26
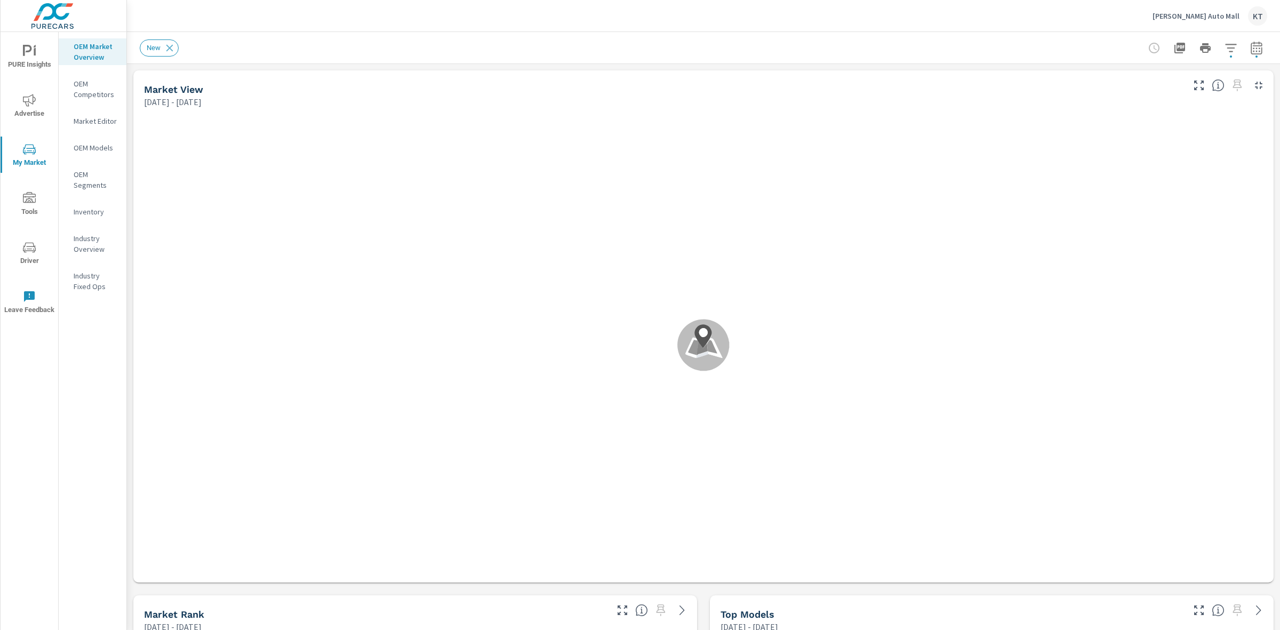
scroll to position [1, 0]
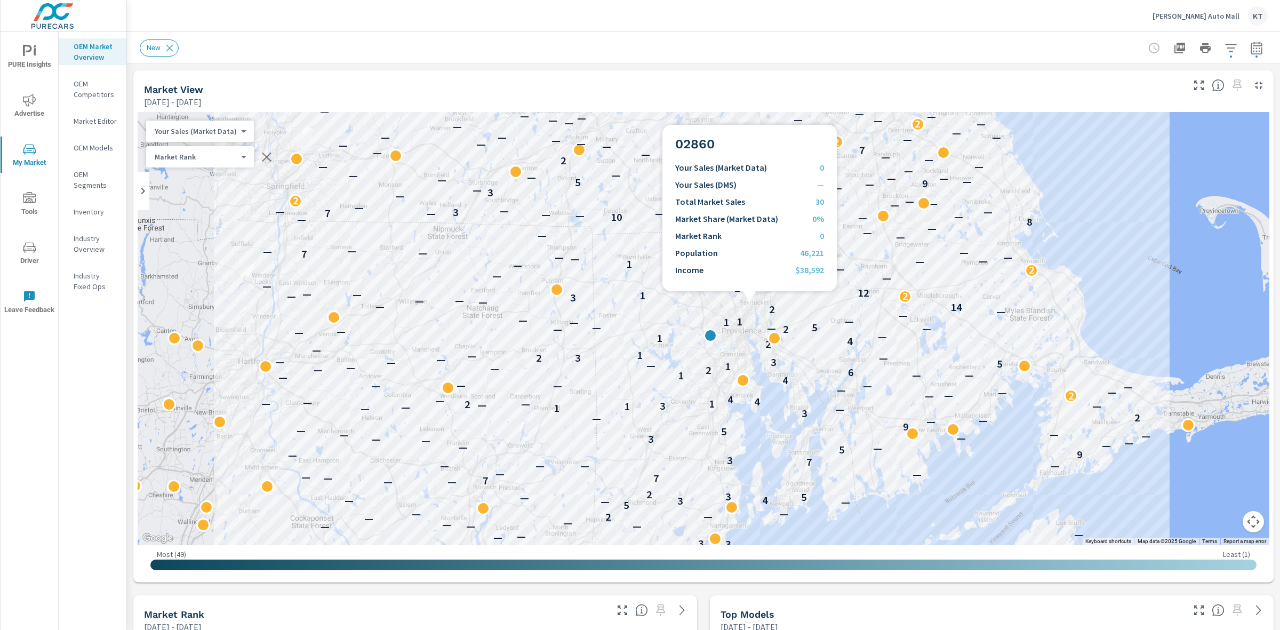
click at [749, 304] on div at bounding box center [756, 311] width 14 height 14
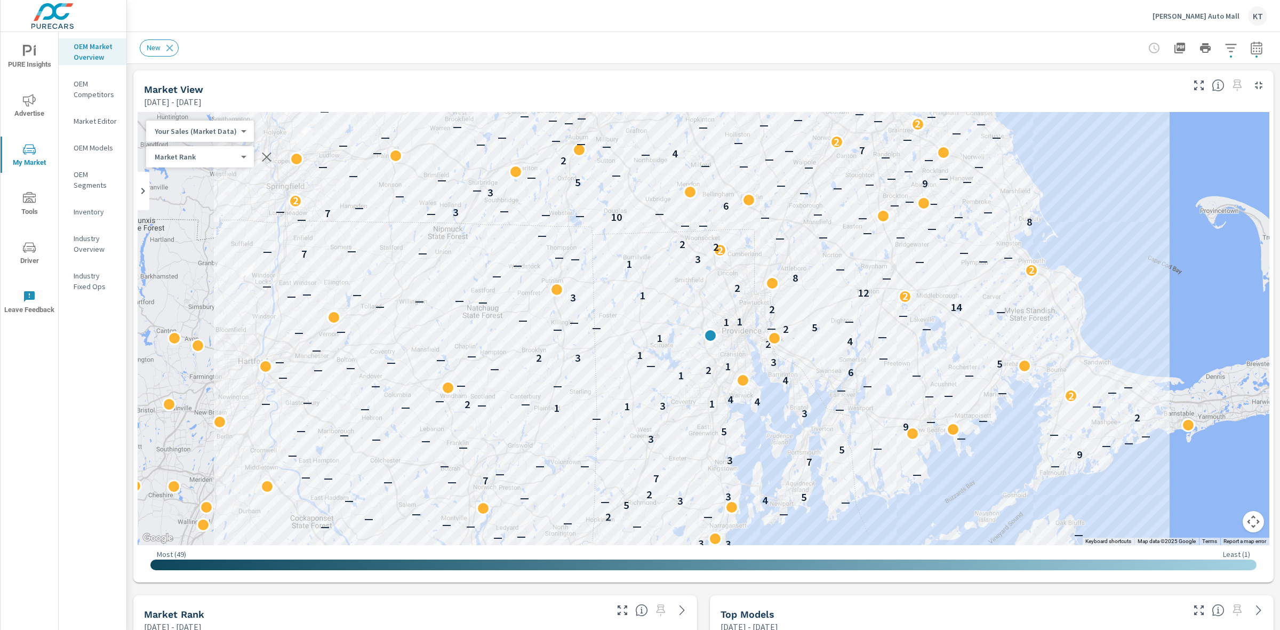
click at [33, 102] on icon "nav menu" at bounding box center [29, 100] width 13 height 13
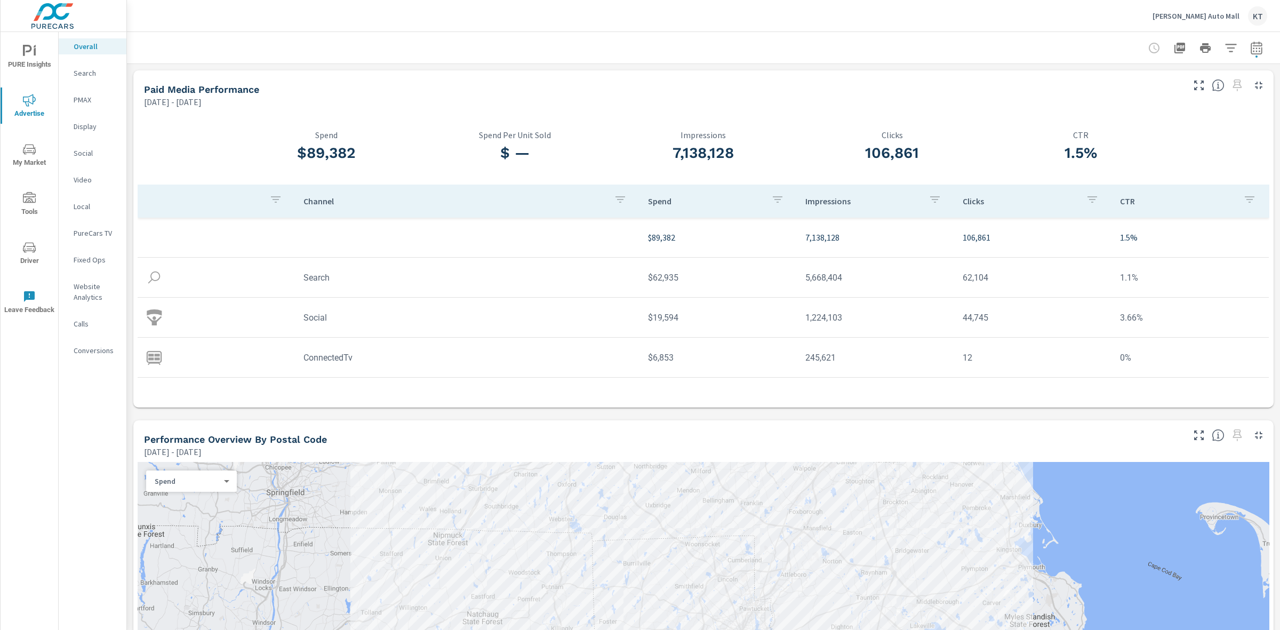
click at [80, 75] on p "Search" at bounding box center [96, 73] width 44 height 11
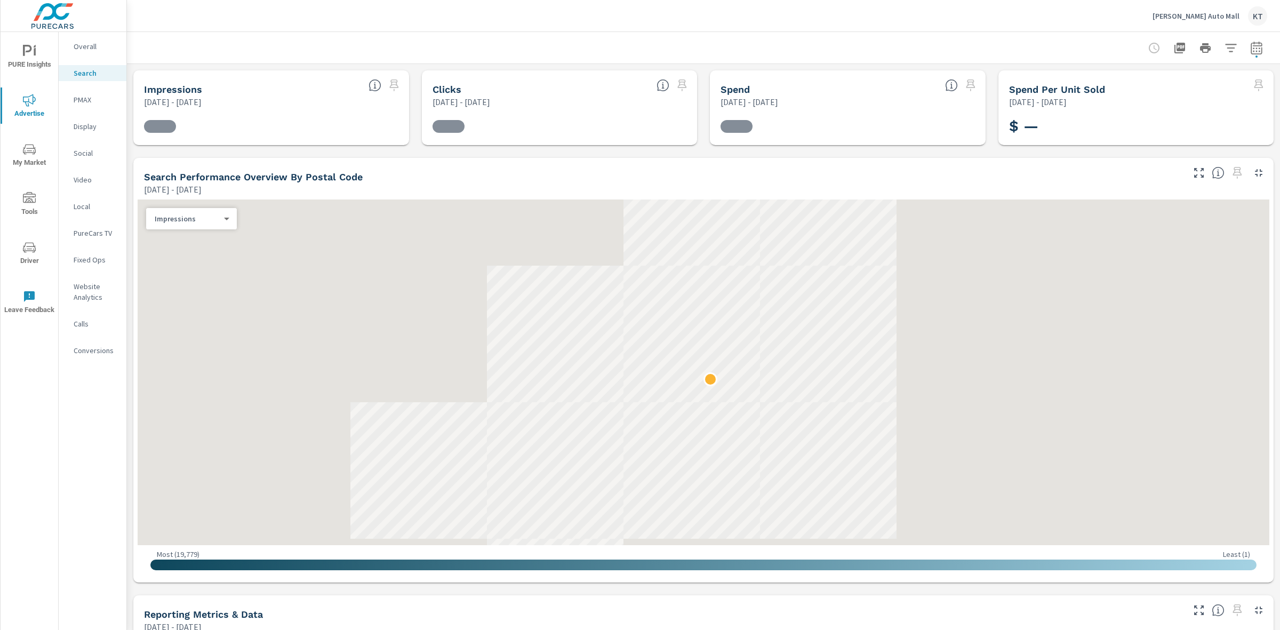
scroll to position [38, 0]
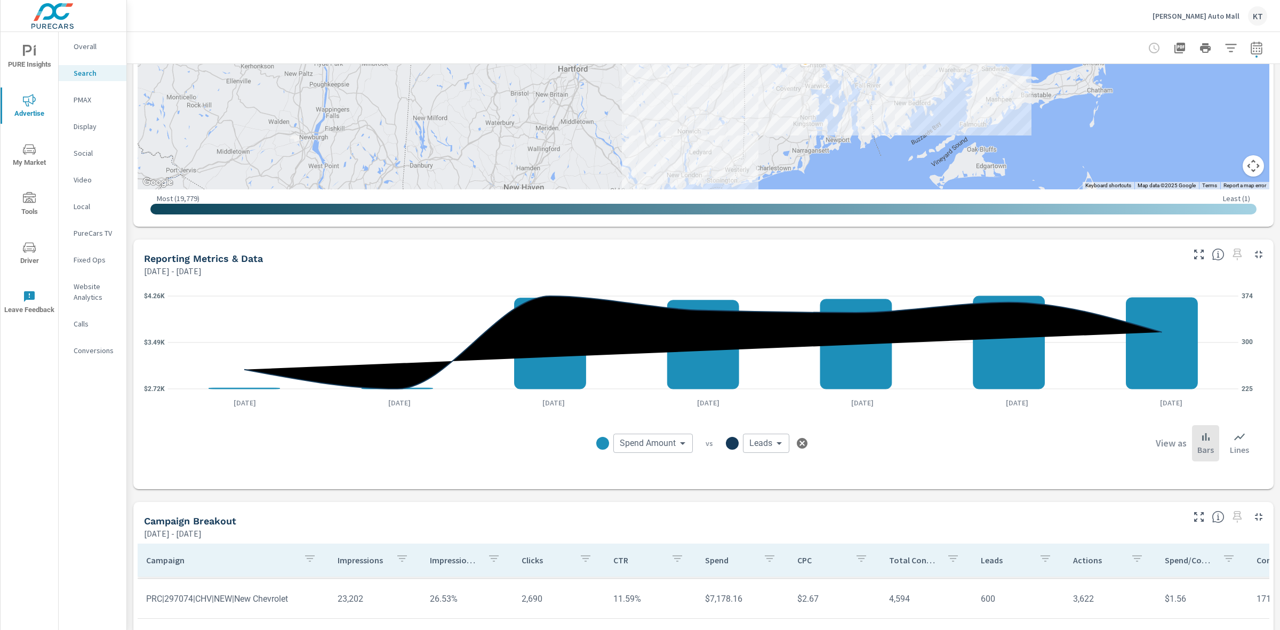
scroll to position [352, 0]
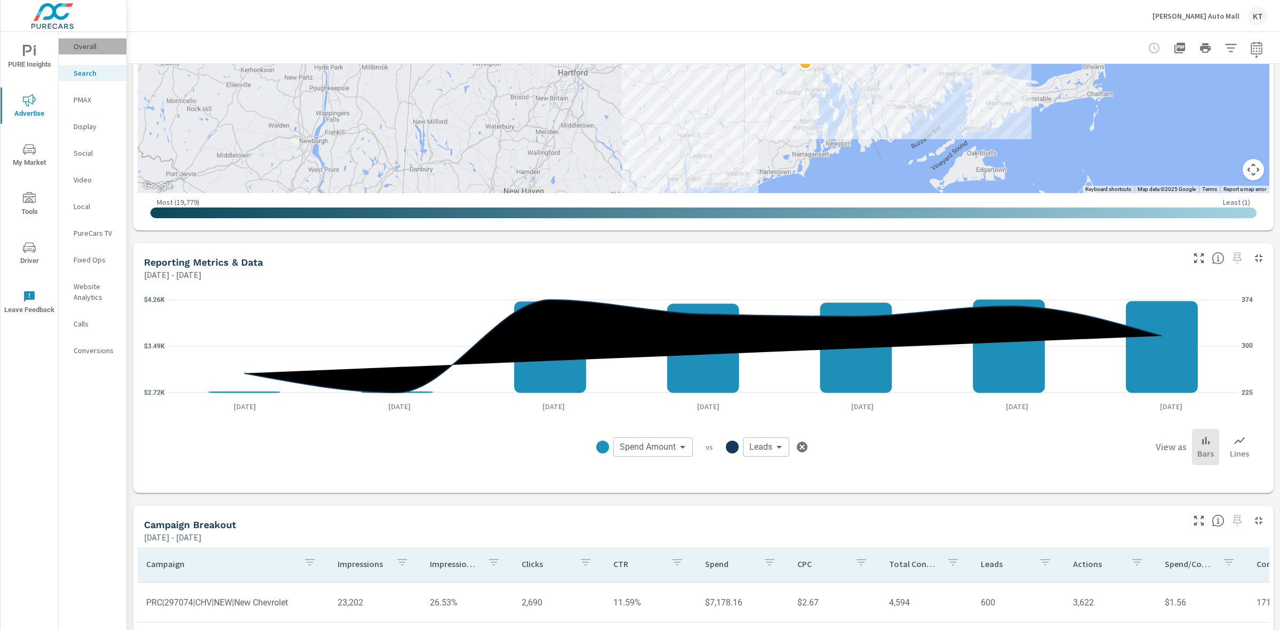
click at [76, 49] on p "Overall" at bounding box center [96, 46] width 44 height 11
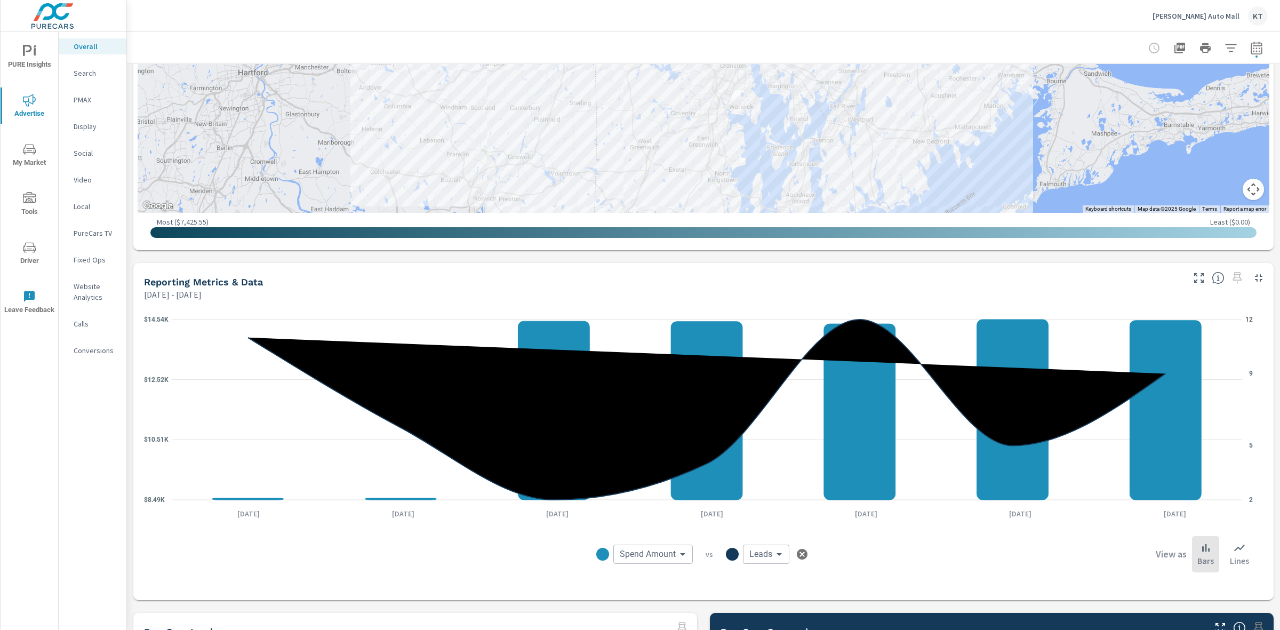
scroll to position [601, 0]
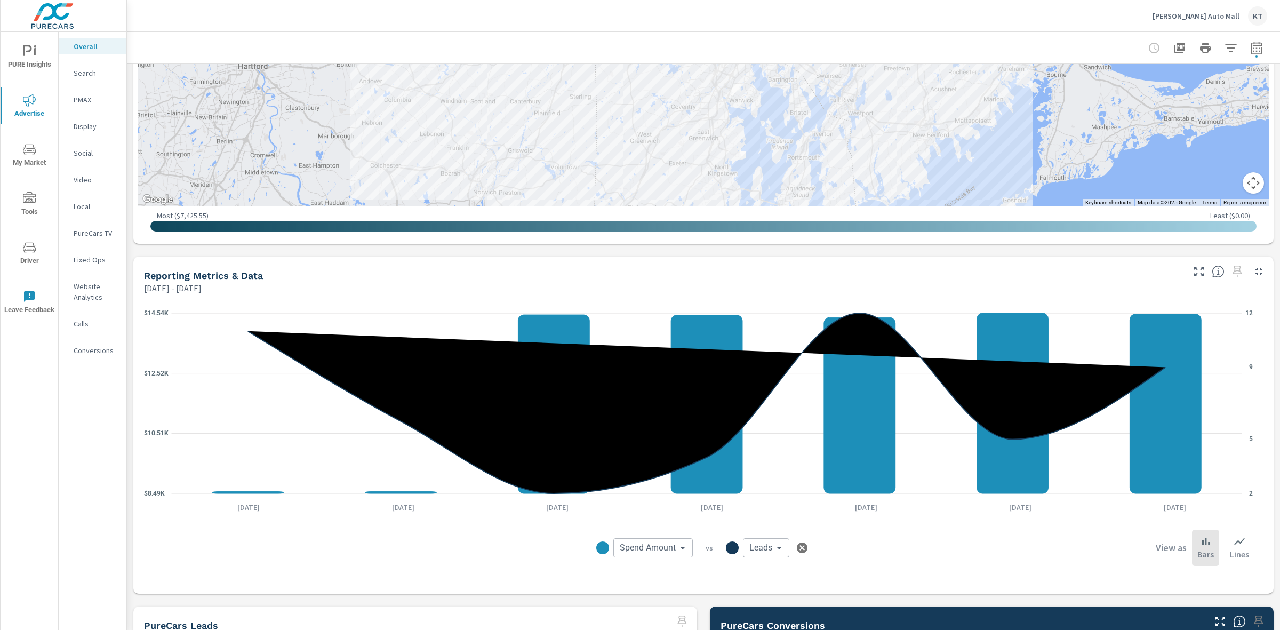
click at [84, 75] on p "Search" at bounding box center [96, 73] width 44 height 11
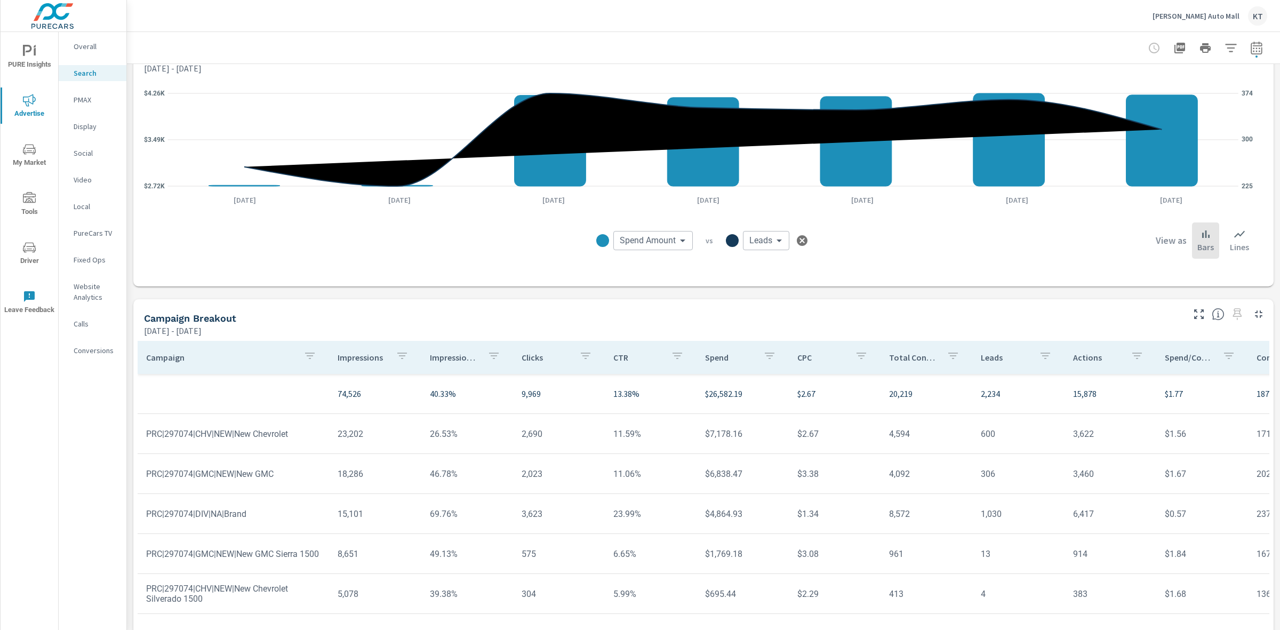
scroll to position [571, 0]
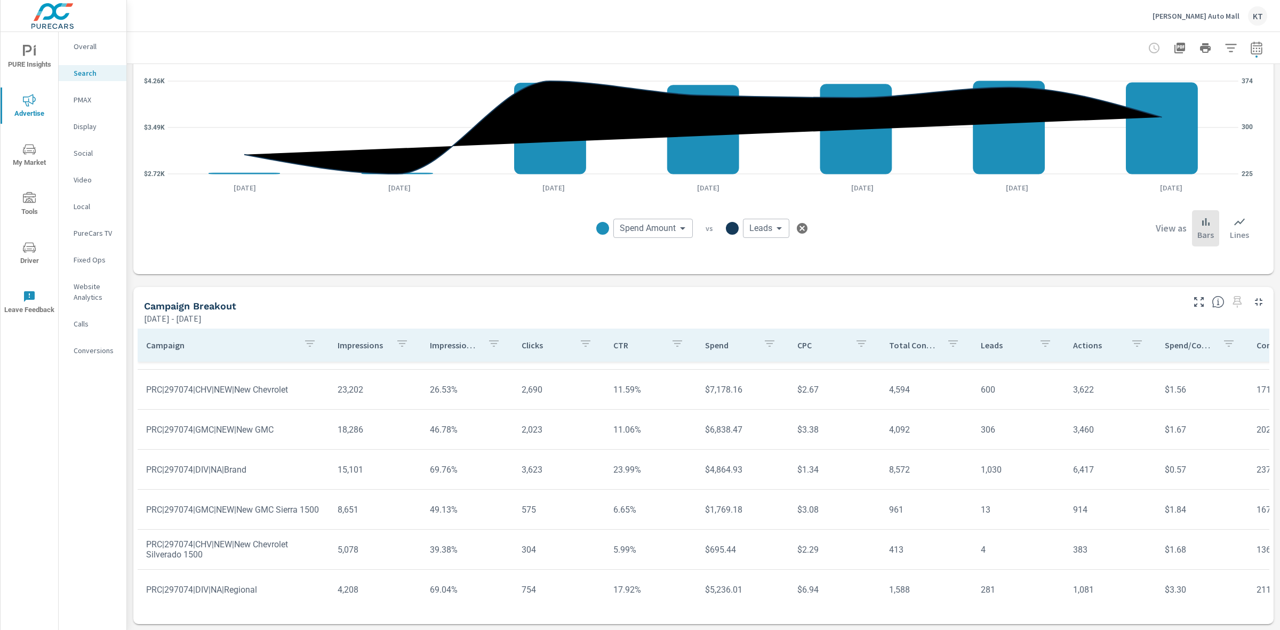
scroll to position [49, 0]
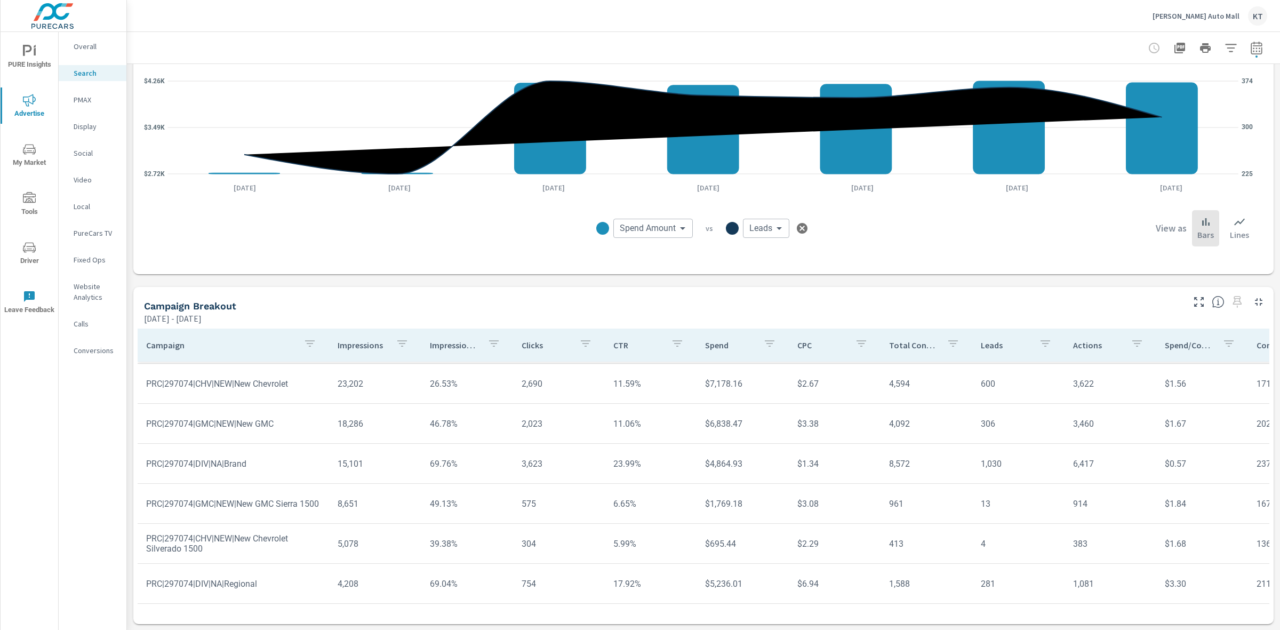
click at [75, 102] on p "PMAX" at bounding box center [96, 99] width 44 height 11
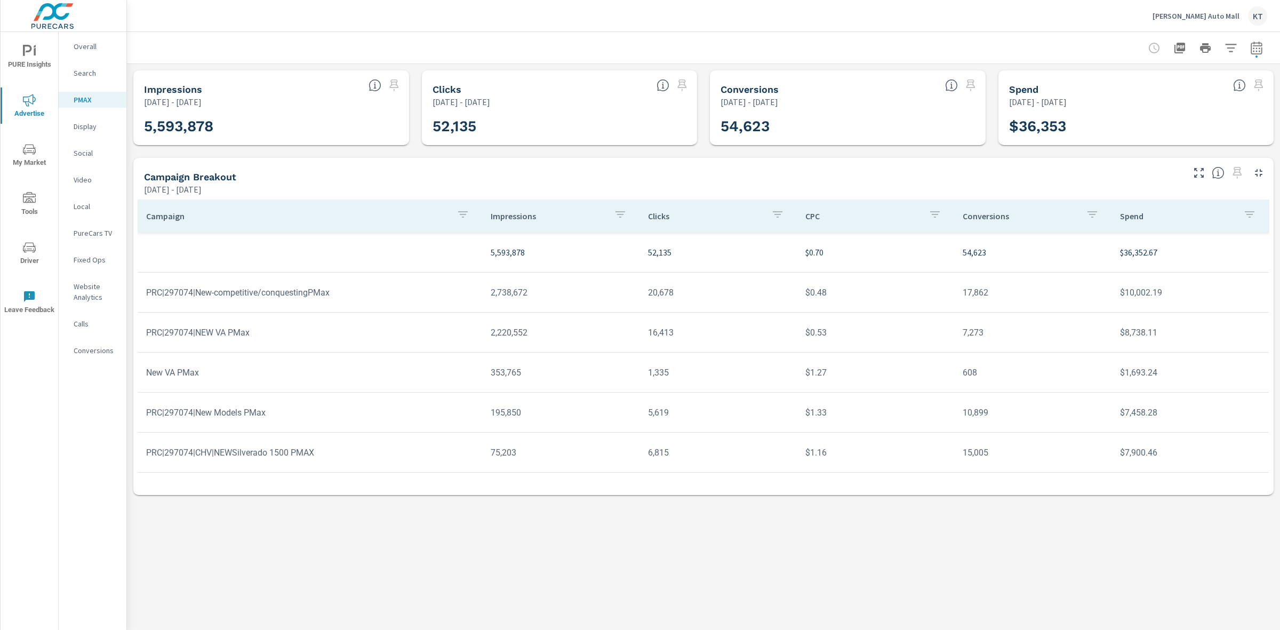
click at [87, 151] on p "Social" at bounding box center [96, 153] width 44 height 11
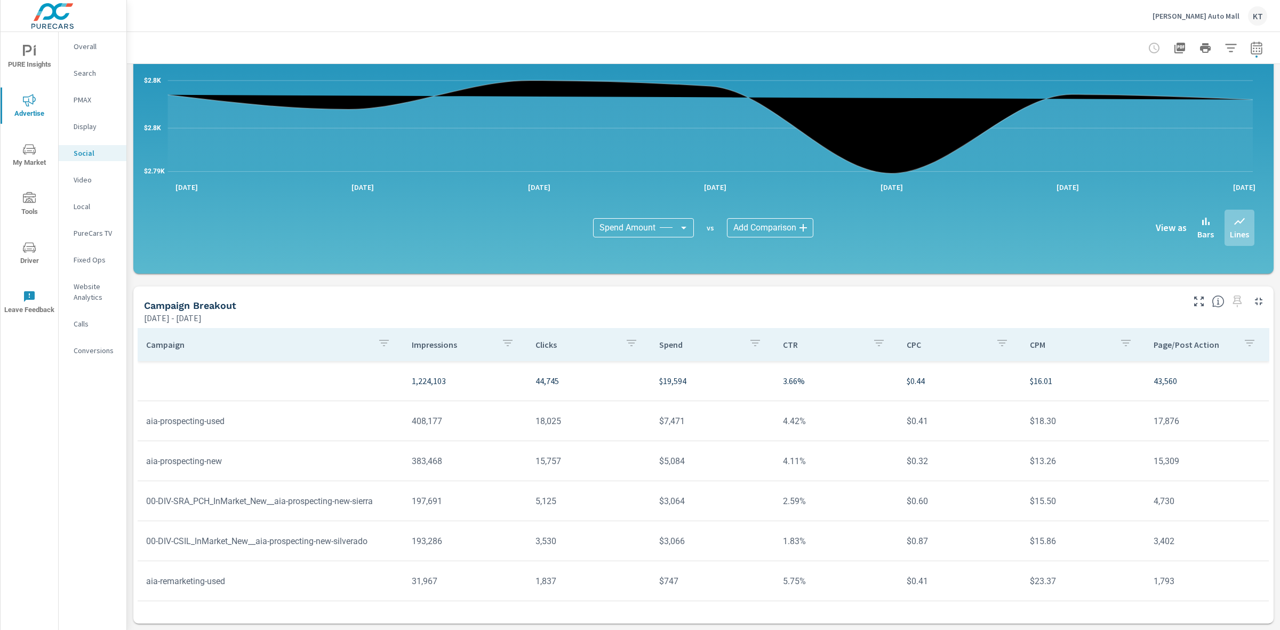
click at [772, 227] on body "PURE Insights Advertise My Market Tools Driver Leave Feedback Overall Search PM…" at bounding box center [640, 315] width 1280 height 630
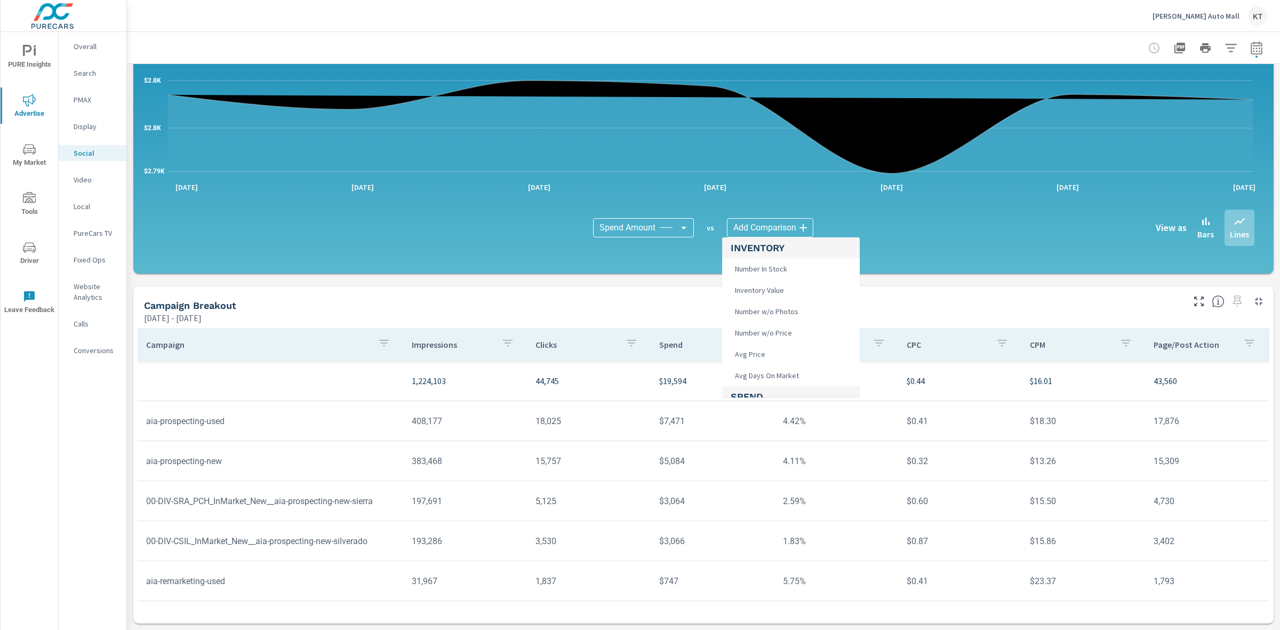
click at [985, 243] on div at bounding box center [640, 315] width 1280 height 630
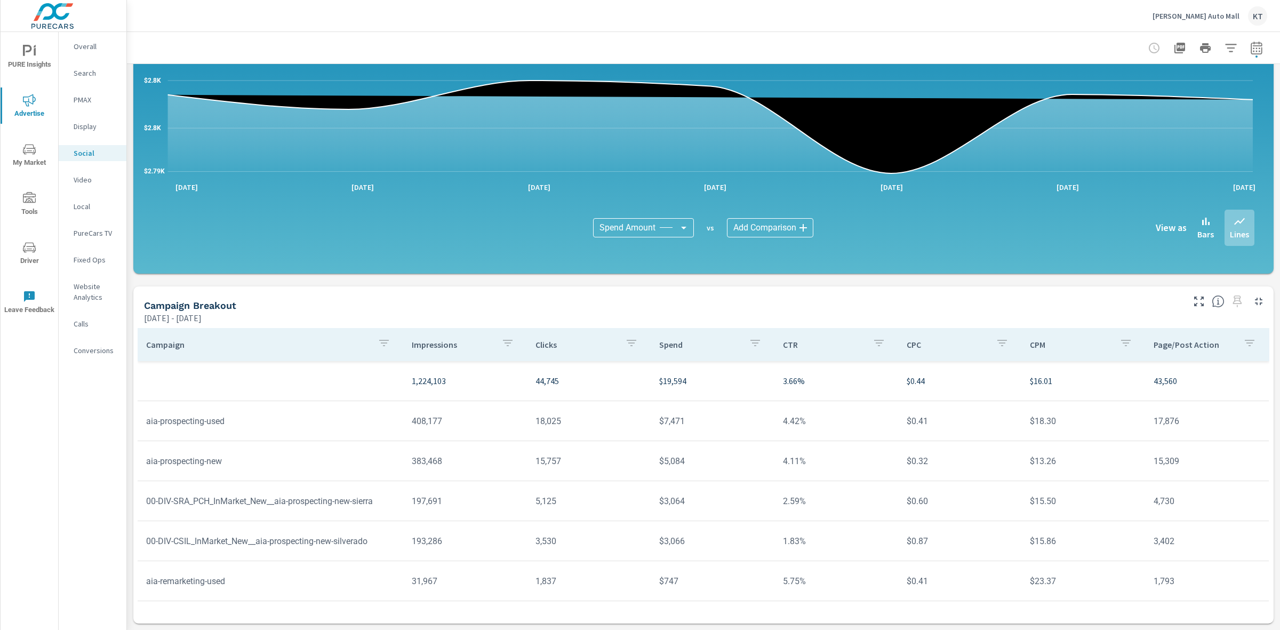
click at [642, 228] on body "PURE Insights Advertise My Market Tools Driver Leave Feedback Overall Search PM…" at bounding box center [640, 315] width 1280 height 630
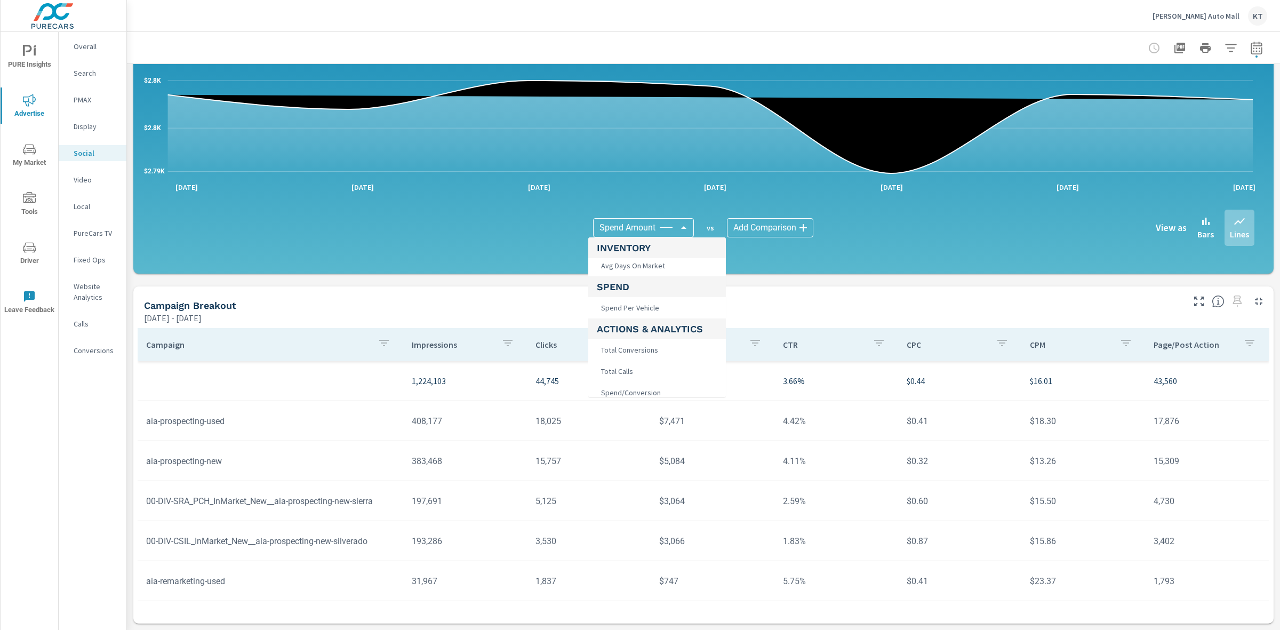
scroll to position [133, 0]
click at [784, 226] on div at bounding box center [640, 315] width 1280 height 630
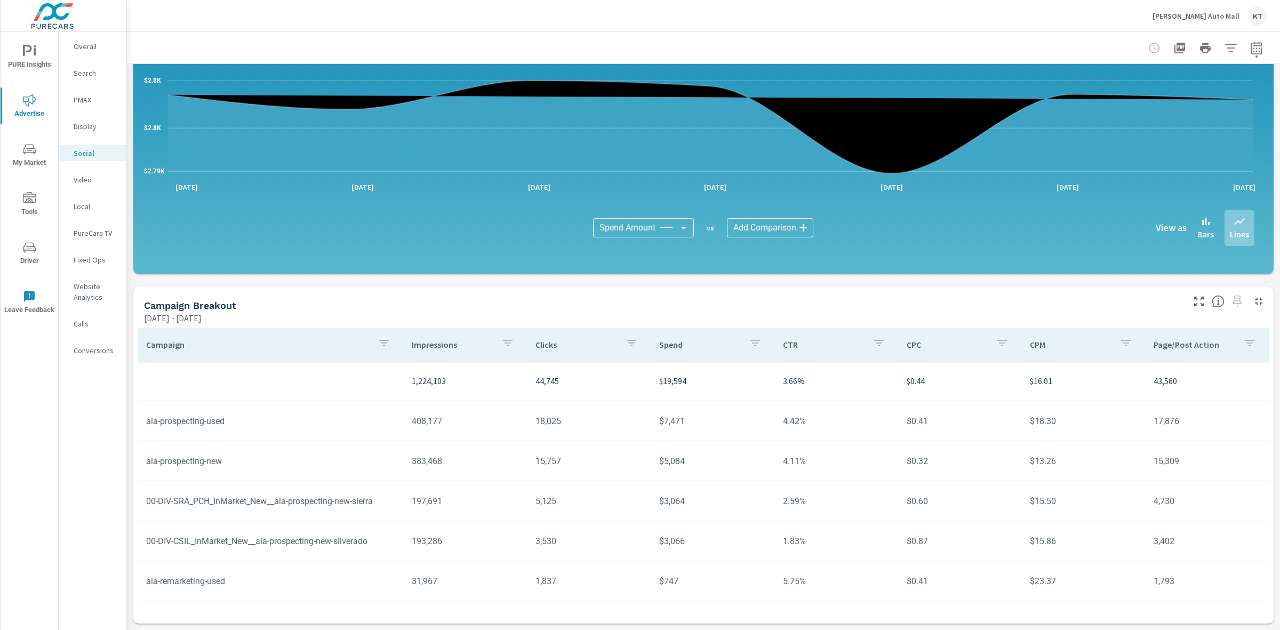
click at [787, 228] on body "PURE Insights Advertise My Market Tools Driver Leave Feedback Overall Search PM…" at bounding box center [640, 315] width 1280 height 630
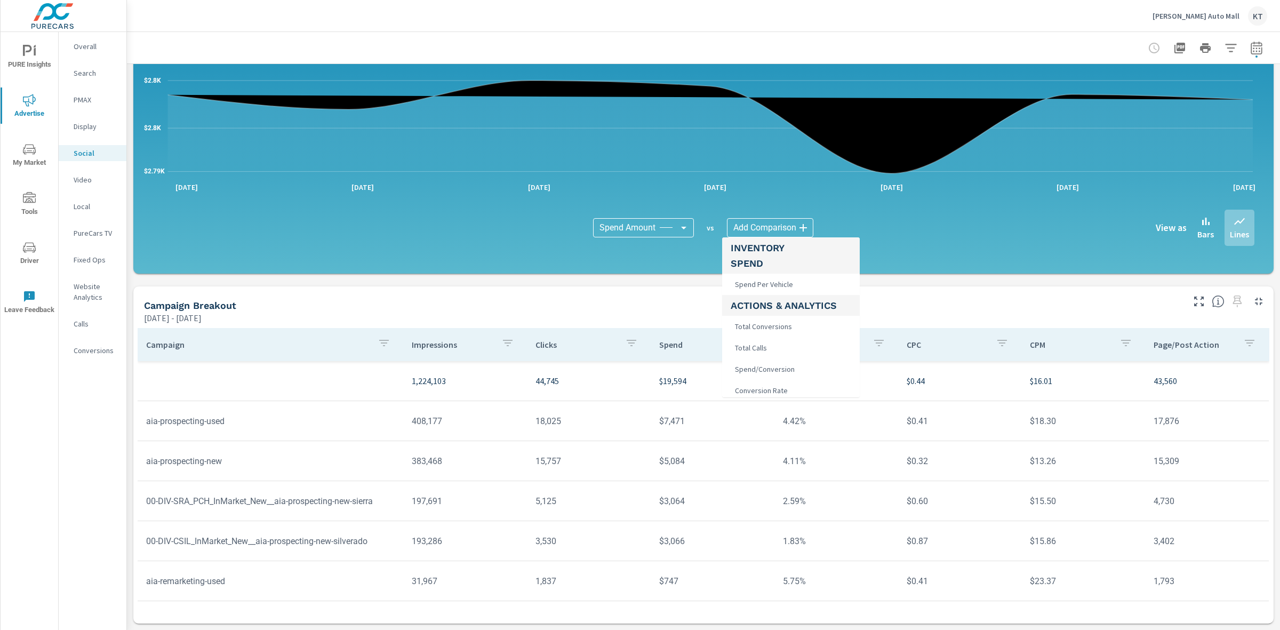
click at [750, 326] on span "Total Conversions" at bounding box center [762, 326] width 63 height 15
type input "Total Conversions"
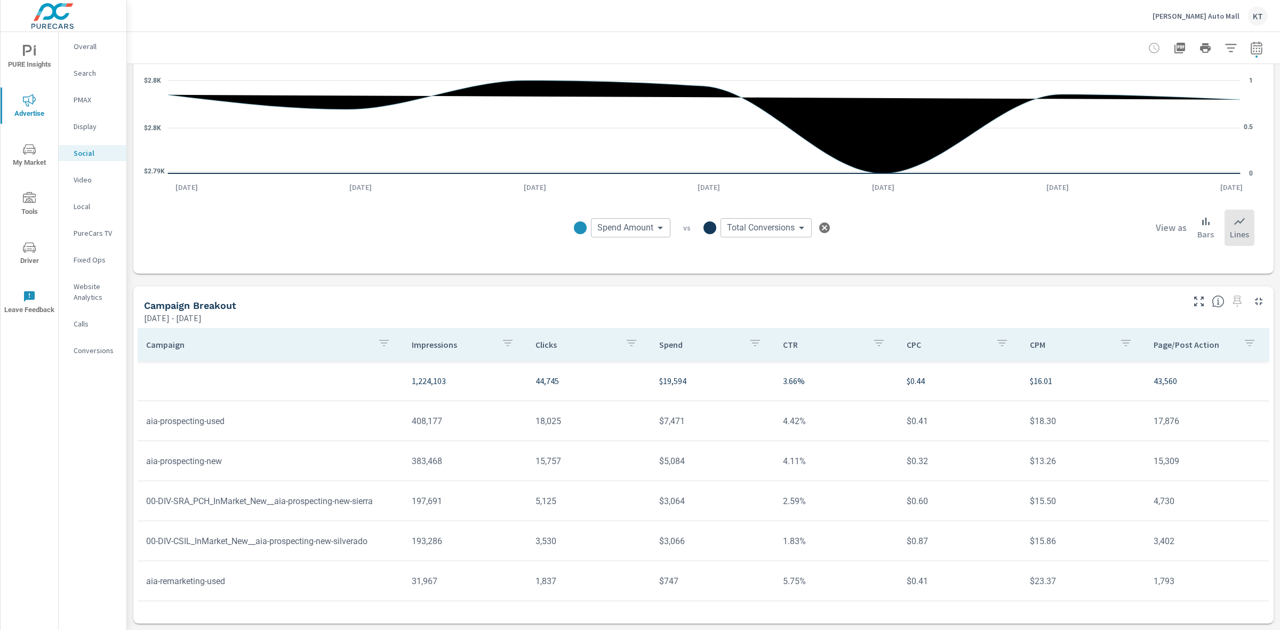
click at [797, 230] on body "PURE Insights Advertise My Market Tools Driver Leave Feedback Overall Search PM…" at bounding box center [640, 315] width 1280 height 630
click at [84, 180] on div at bounding box center [640, 315] width 1280 height 630
click at [84, 177] on p "Video" at bounding box center [96, 179] width 44 height 11
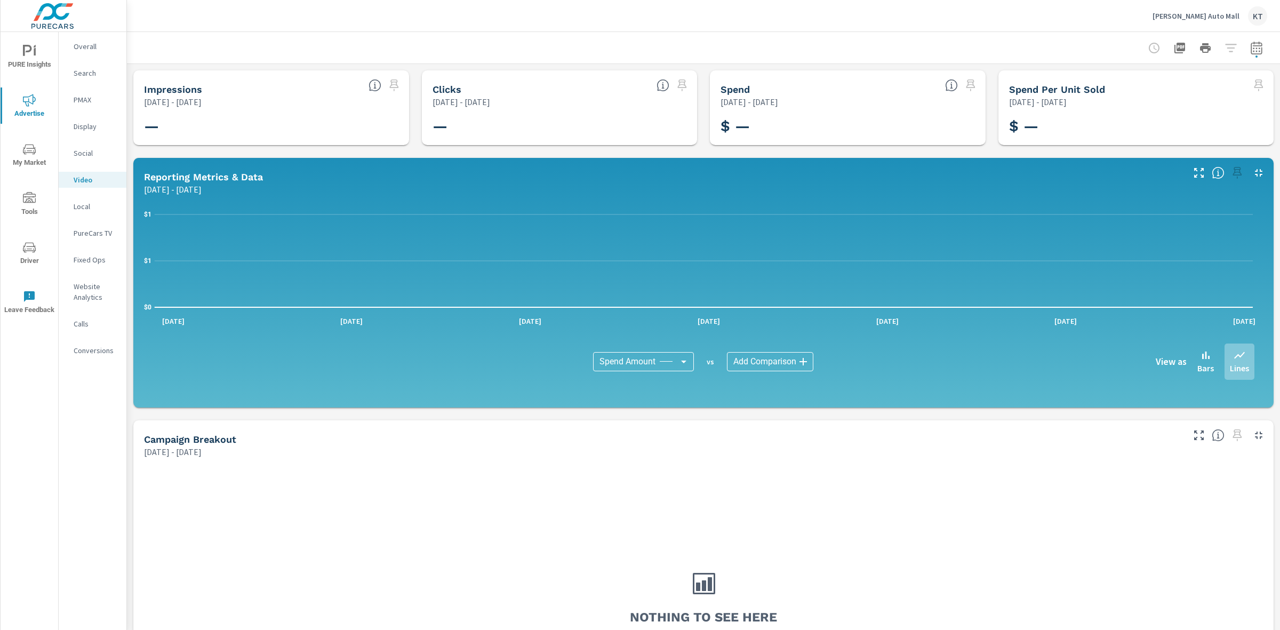
click at [86, 43] on p "Overall" at bounding box center [96, 46] width 44 height 11
